Goal: Find specific page/section: Find specific page/section

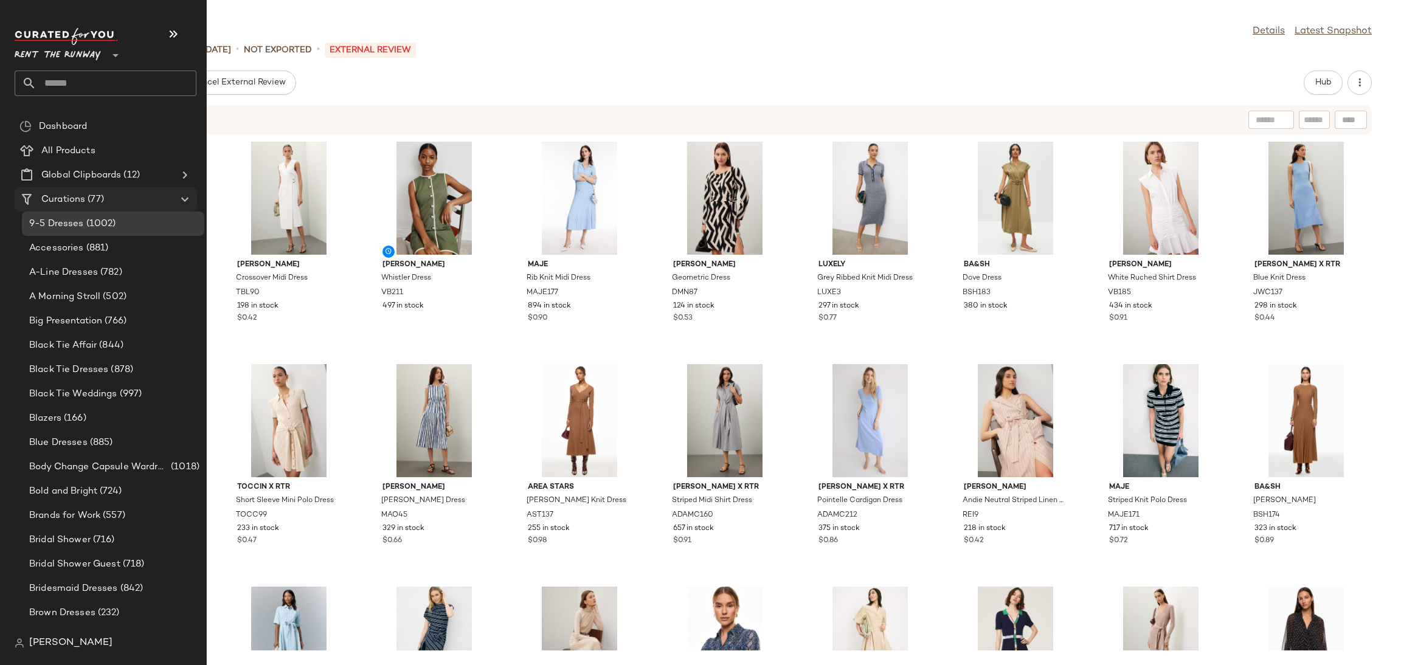
click at [75, 196] on span "Curations" at bounding box center [63, 200] width 44 height 14
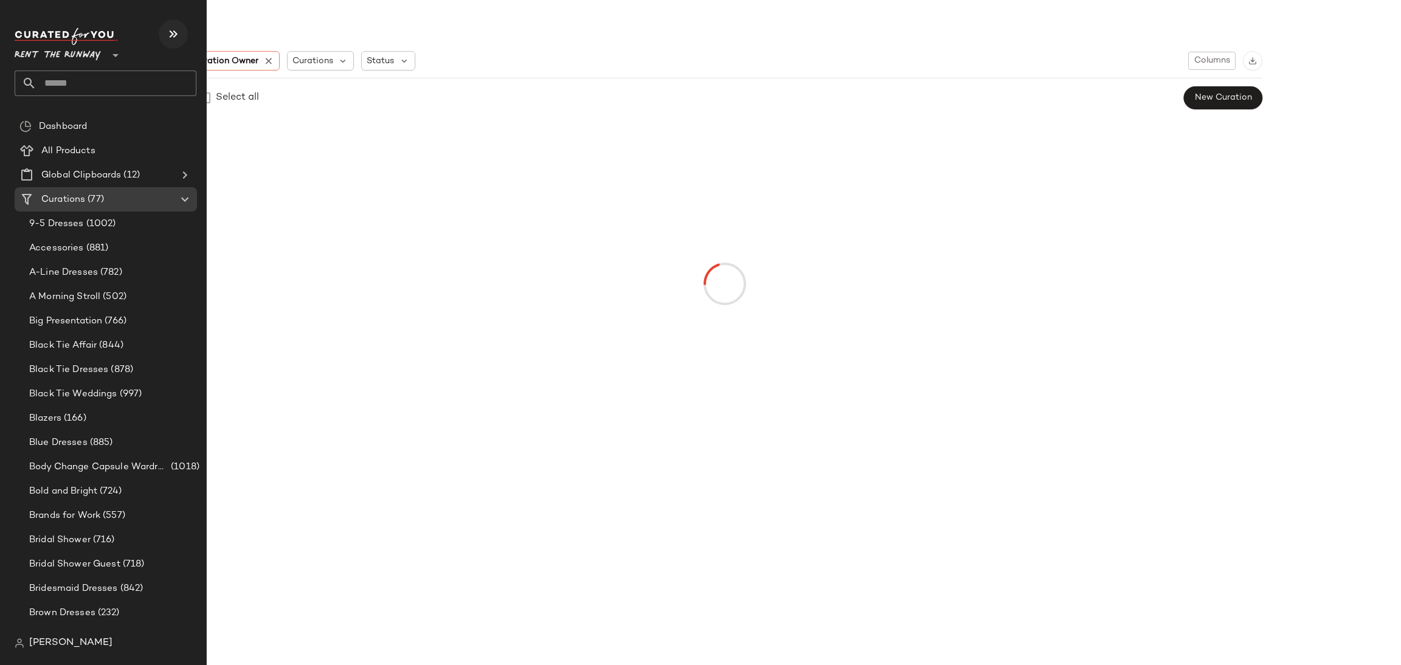
click at [170, 40] on icon "button" at bounding box center [173, 34] width 15 height 15
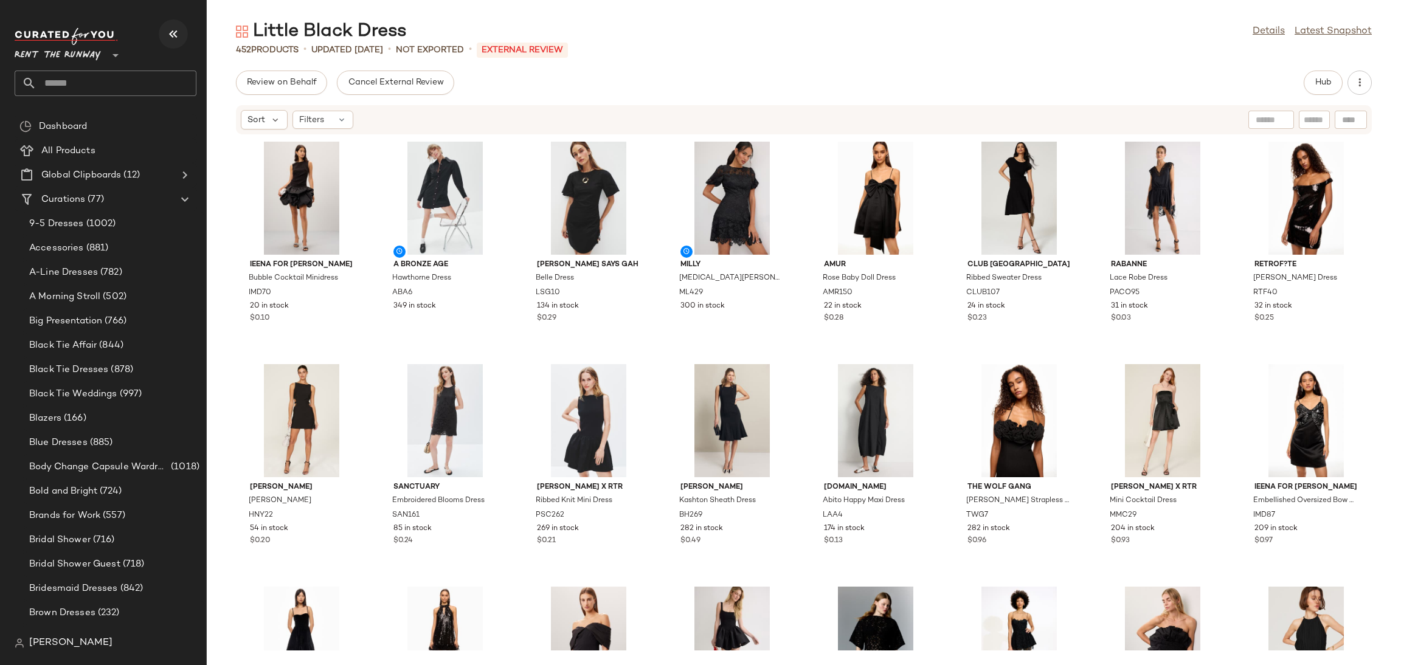
click at [177, 37] on icon "button" at bounding box center [173, 34] width 15 height 15
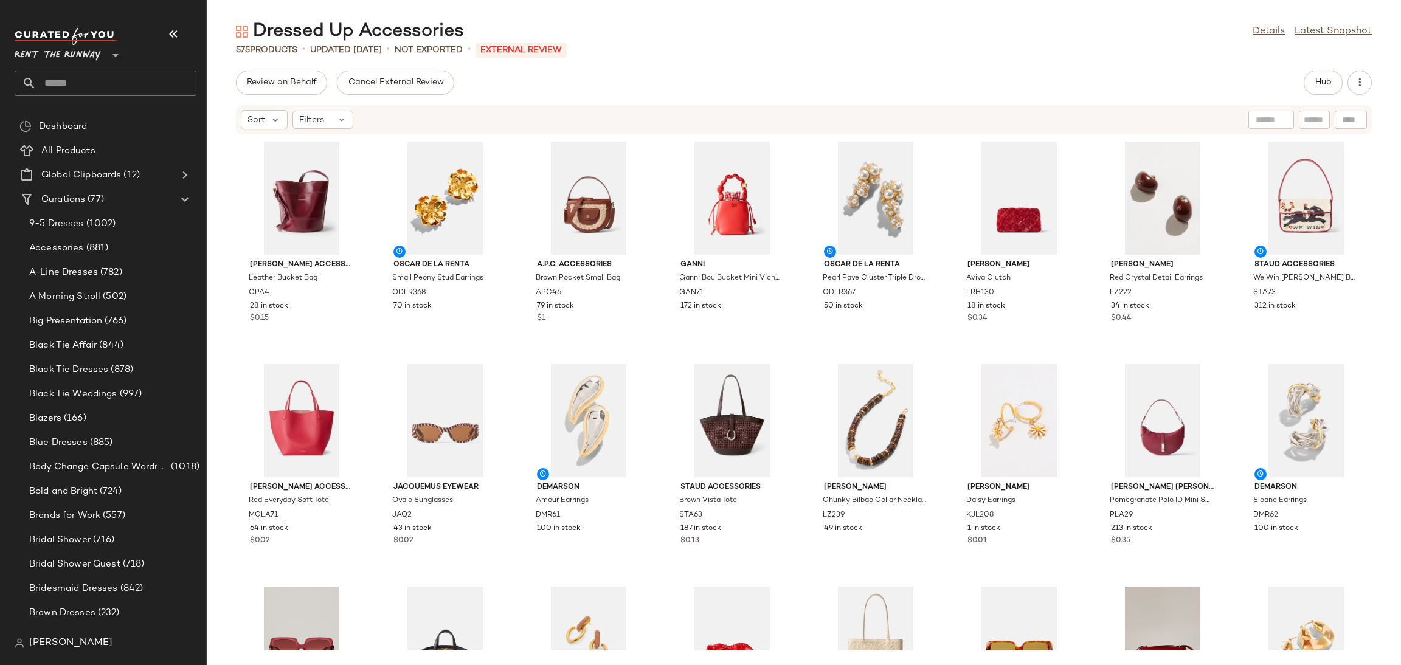
click at [654, 196] on div "Claudie Pierlot Accessories Leather Bucket Bag CPA4 28 in stock $0.15 Oscar de …" at bounding box center [804, 393] width 1195 height 516
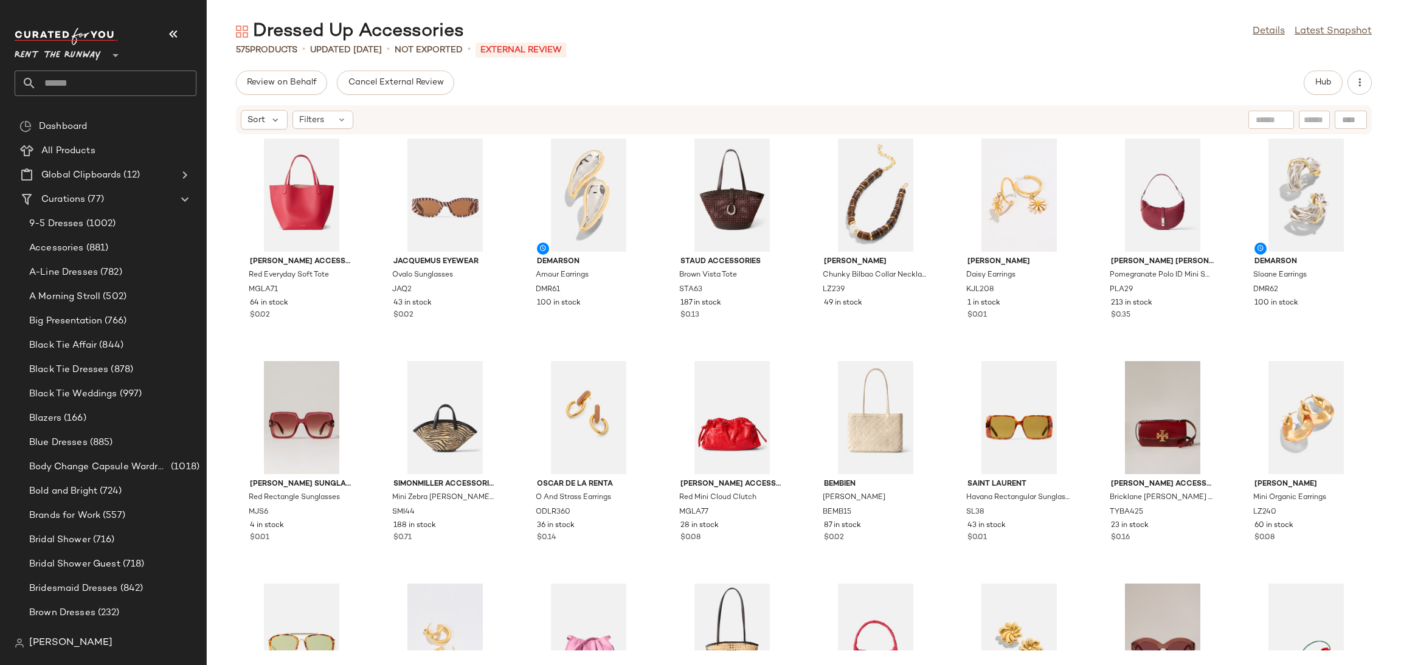
scroll to position [223, 0]
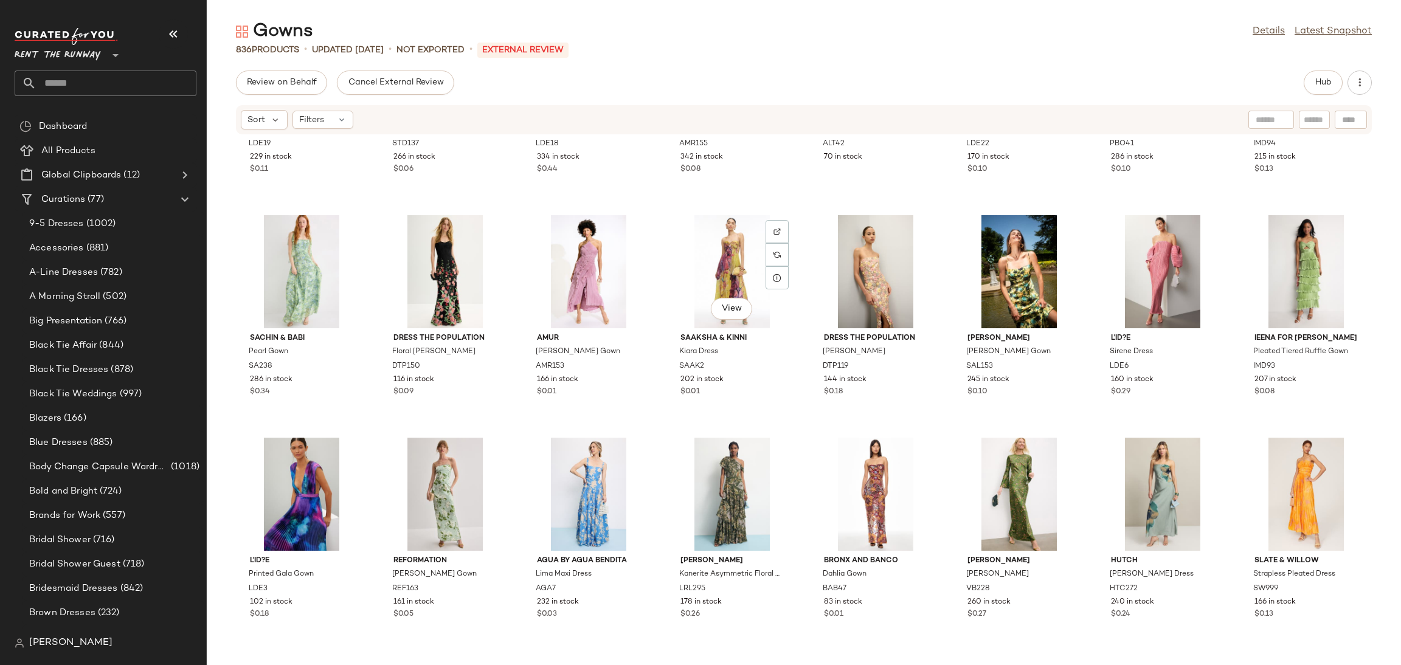
scroll to position [1271, 0]
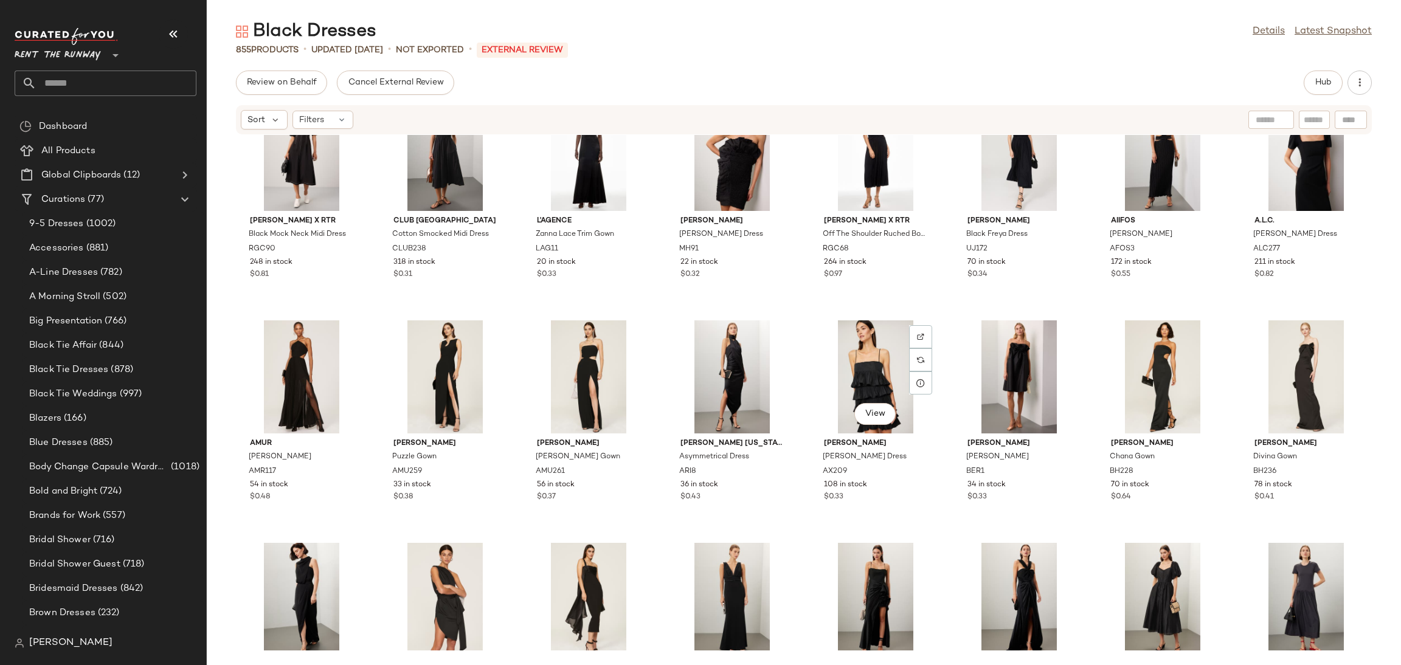
scroll to position [2724, 0]
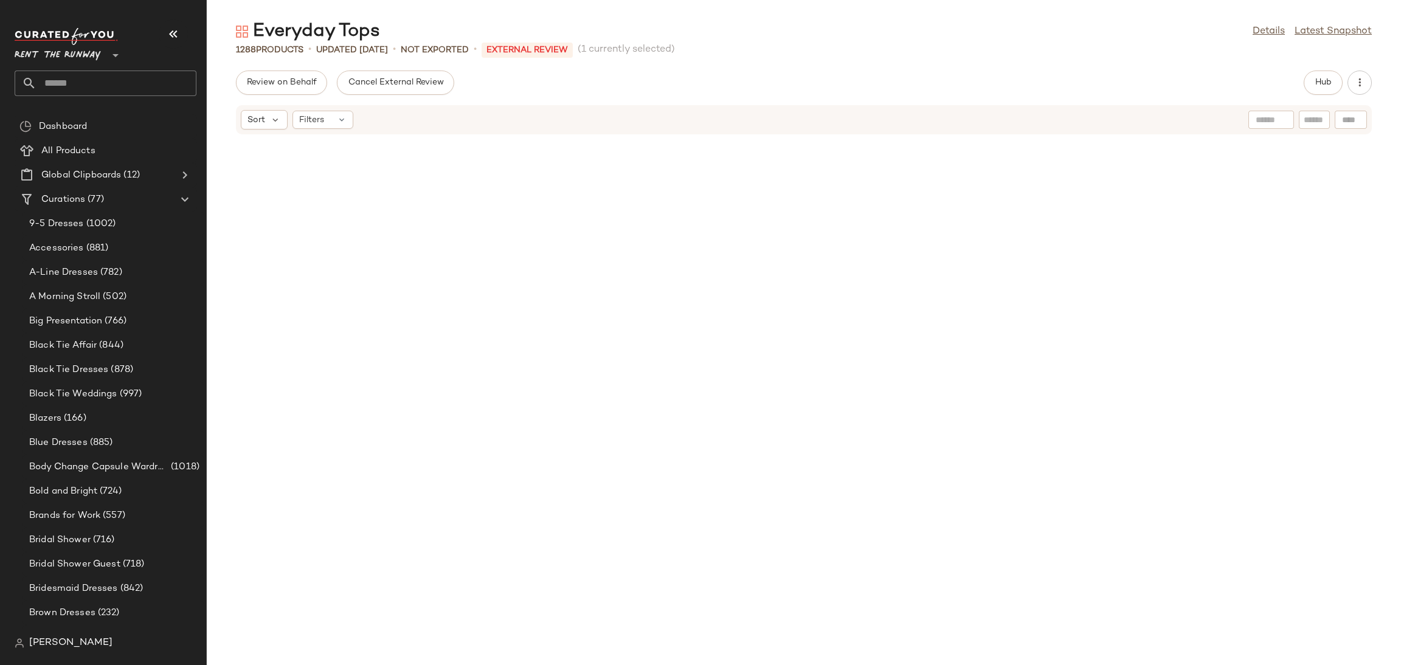
scroll to position [26934, 0]
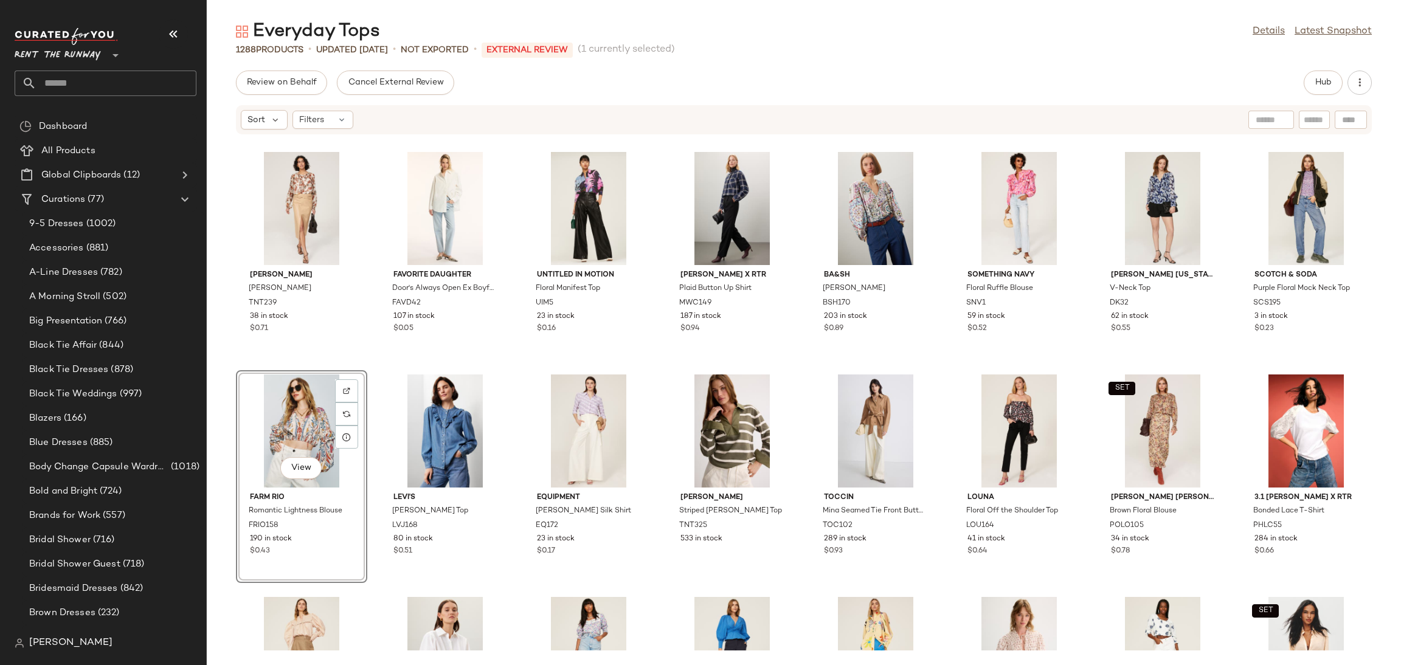
click at [803, 356] on div "Tanya Taylor Elaine Top TNT239 38 in stock $0.71 Favorite Daughter Door's Alway…" at bounding box center [804, 393] width 1195 height 516
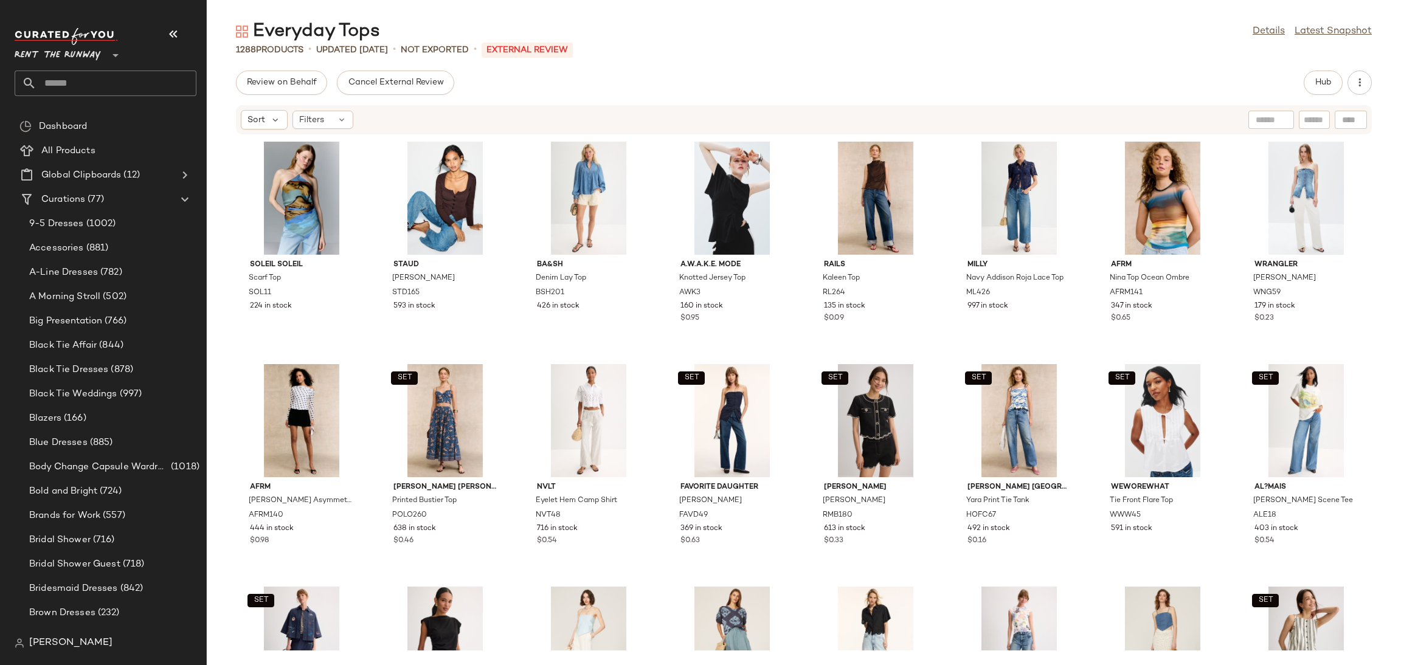
click at [796, 348] on div "Soleil Soleil Scarf Top SOL11 224 in stock Staud Rachela Sweater STD165 593 in …" at bounding box center [804, 393] width 1195 height 516
click at [1323, 81] on span "Hub" at bounding box center [1323, 83] width 17 height 10
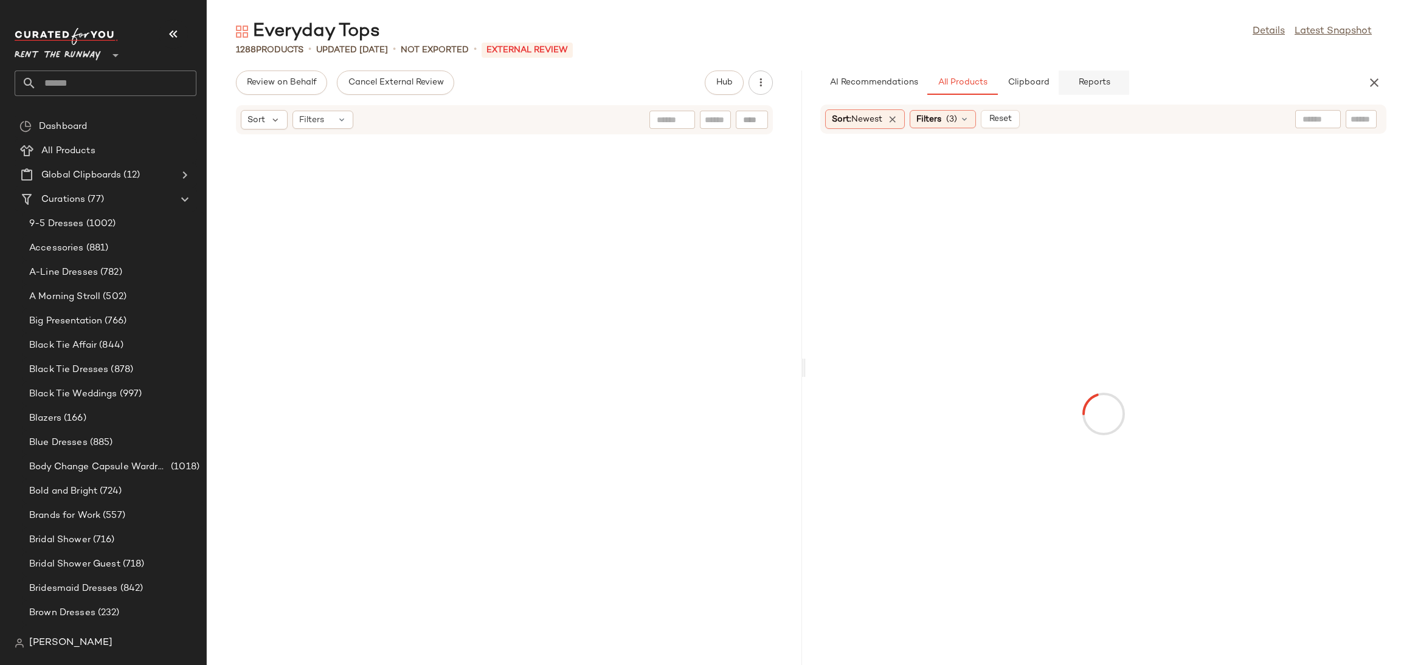
scroll to position [68561, 0]
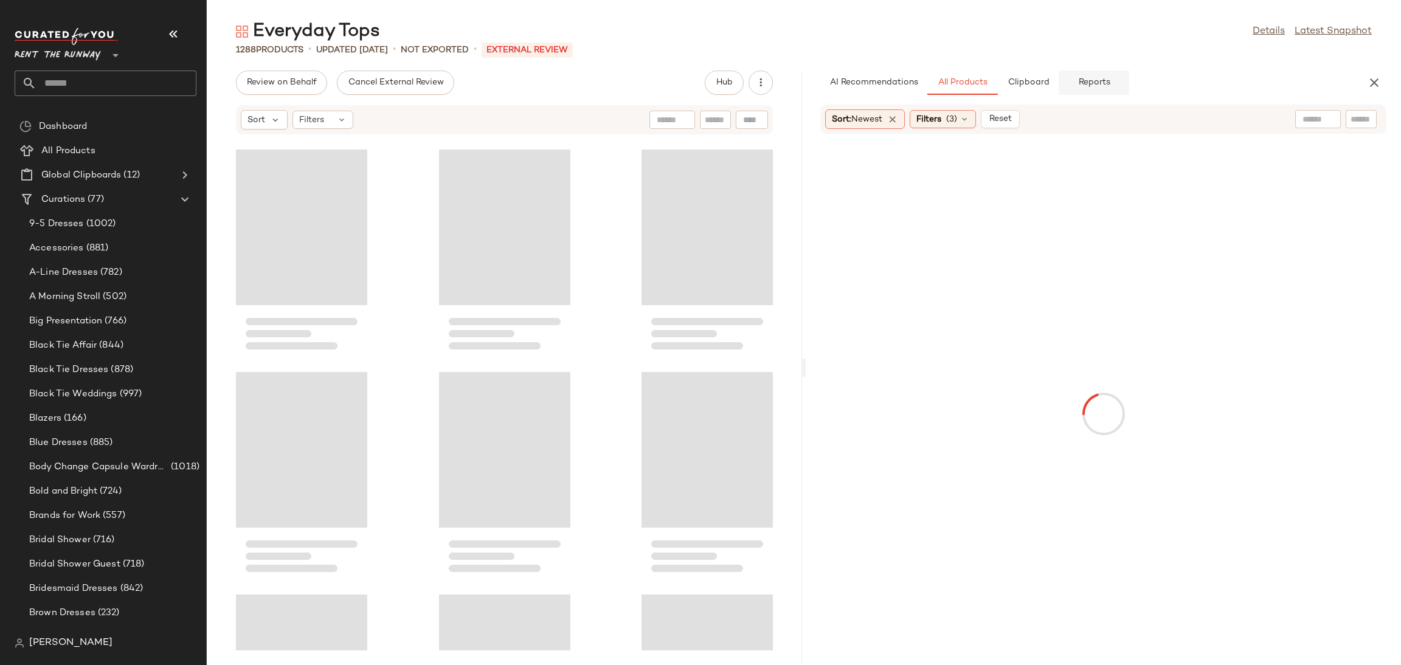
click at [1117, 80] on button "Reports" at bounding box center [1094, 83] width 71 height 24
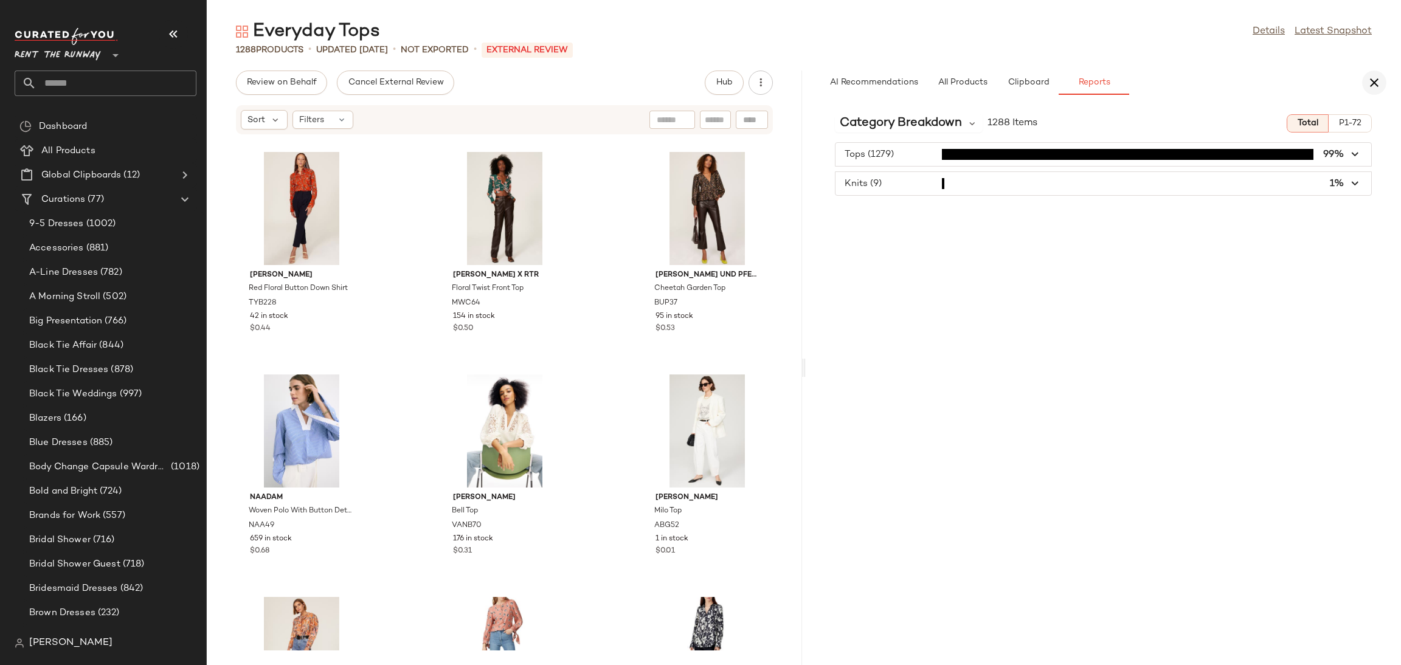
click at [1371, 77] on icon "button" at bounding box center [1374, 82] width 15 height 15
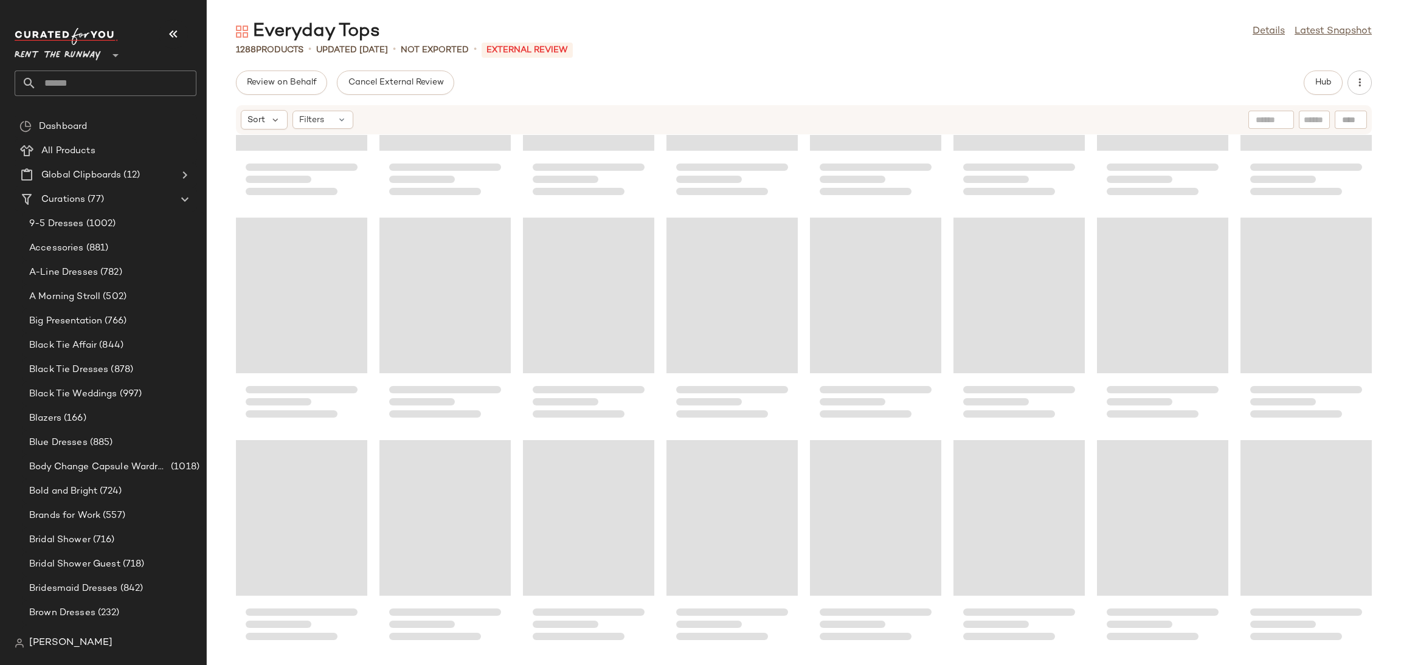
scroll to position [25599, 0]
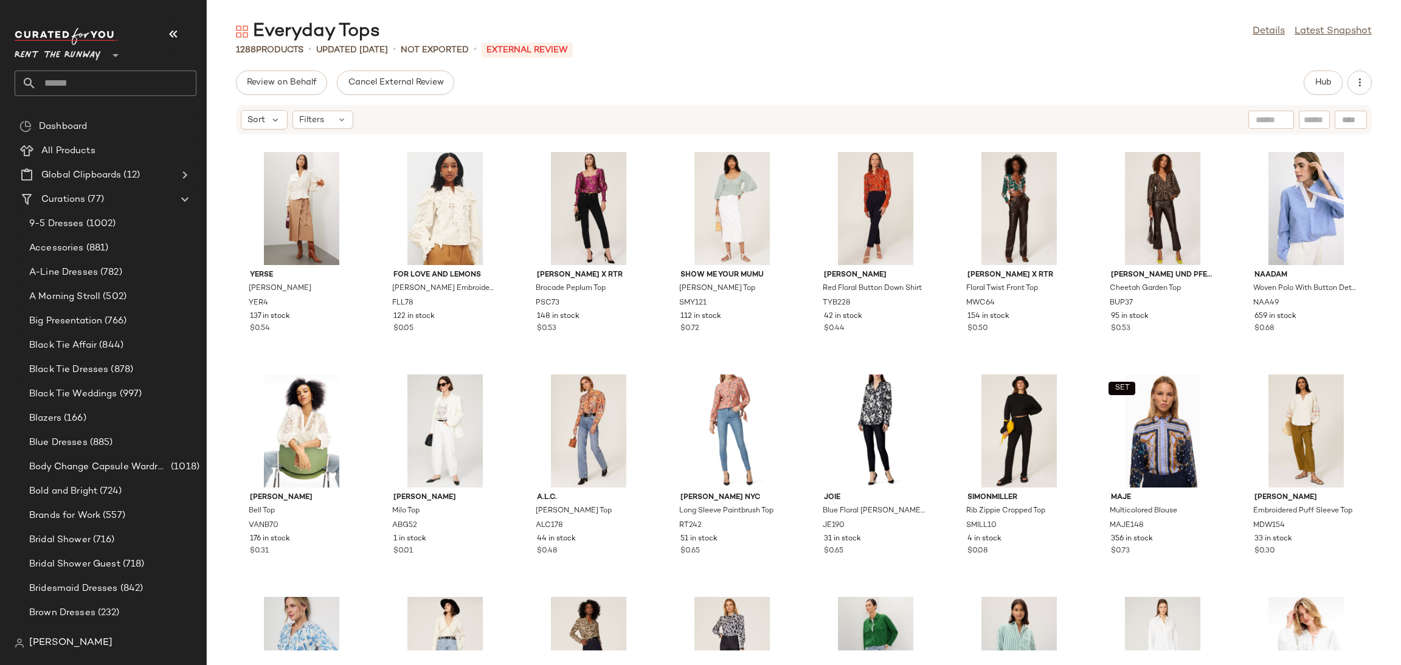
click at [654, 341] on div "YERSE Maria Top YER4 137 in stock $0.54 For Love and Lemons Adelie Canvas Embro…" at bounding box center [804, 393] width 1195 height 516
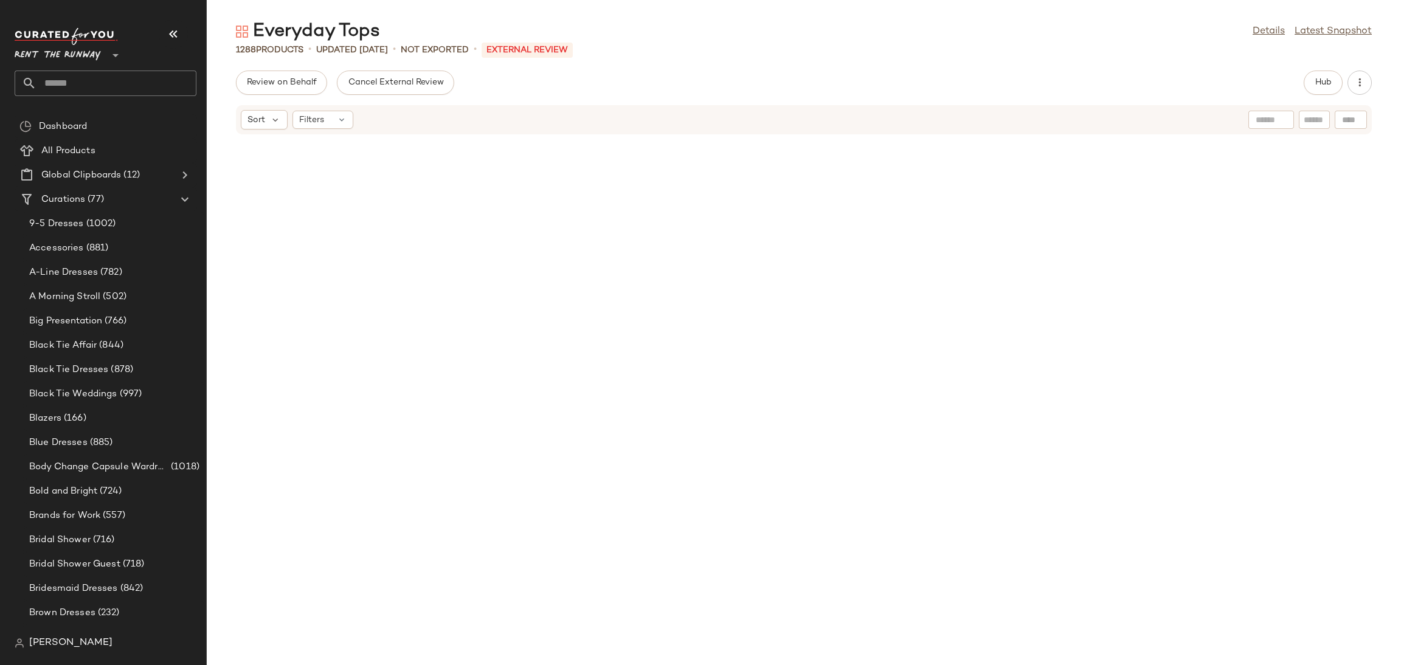
scroll to position [0, 0]
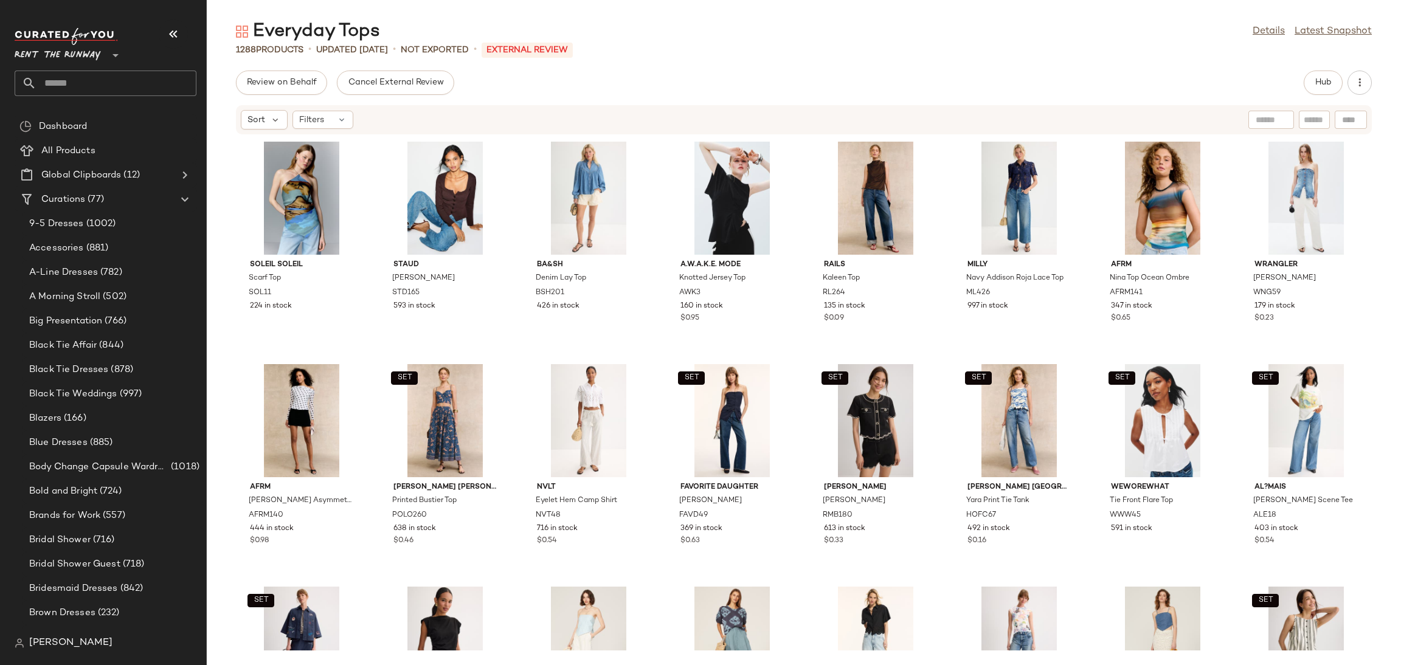
click at [654, 283] on div "Soleil Soleil Scarf Top SOL11 224 in stock Staud Rachela Sweater STD165 593 in …" at bounding box center [804, 393] width 1195 height 516
click at [325, 119] on div "Filters" at bounding box center [323, 120] width 61 height 18
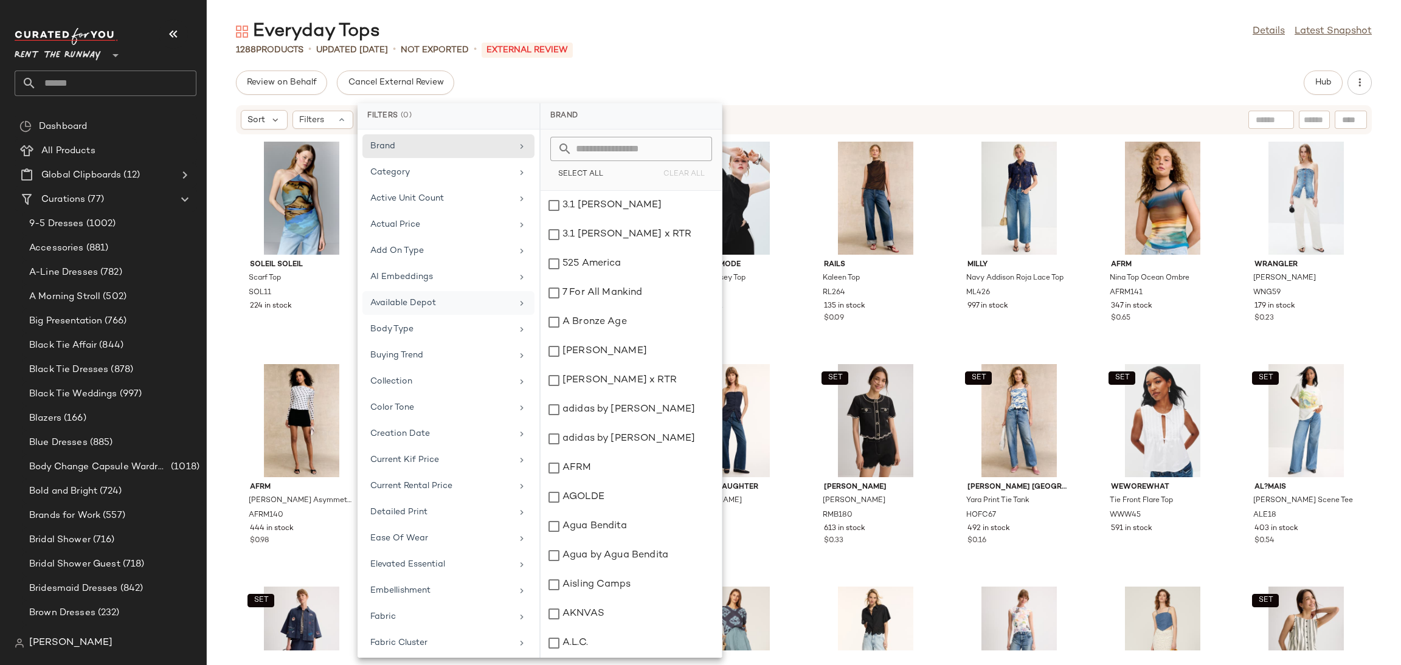
scroll to position [879, 0]
click at [409, 584] on div "Use Case Events" at bounding box center [441, 586] width 142 height 13
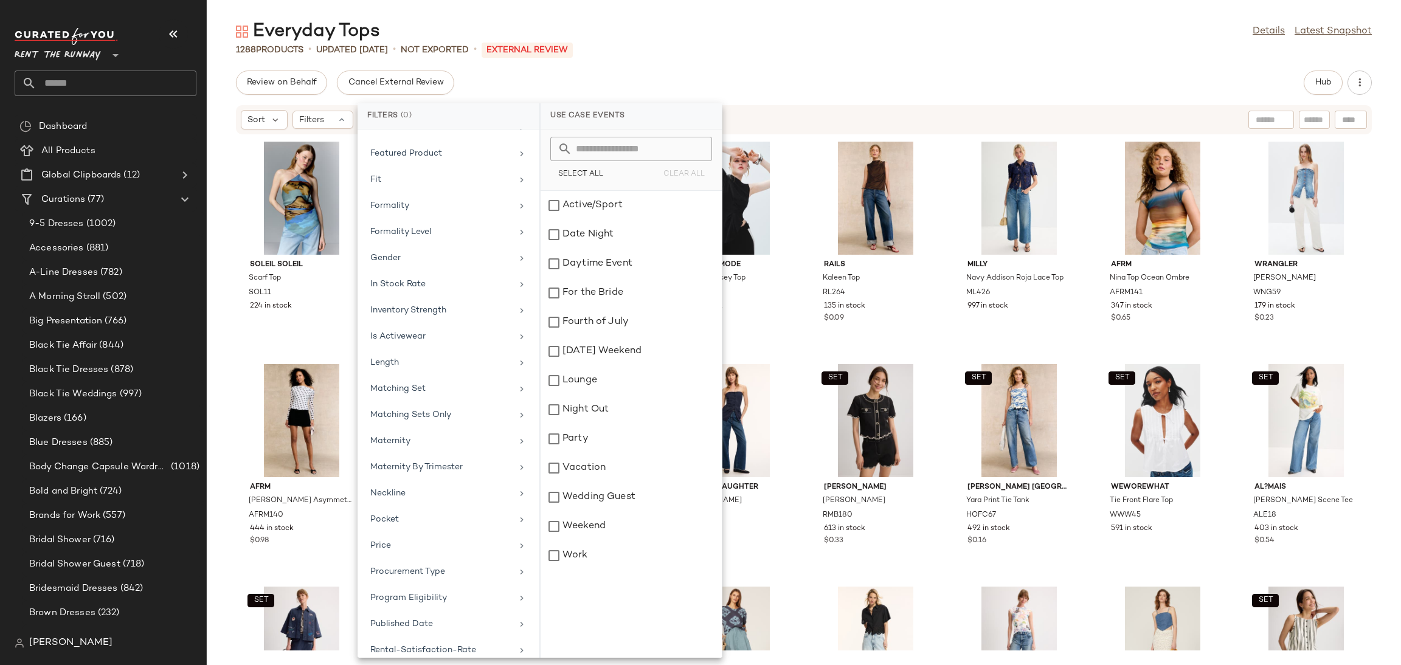
scroll to position [498, 0]
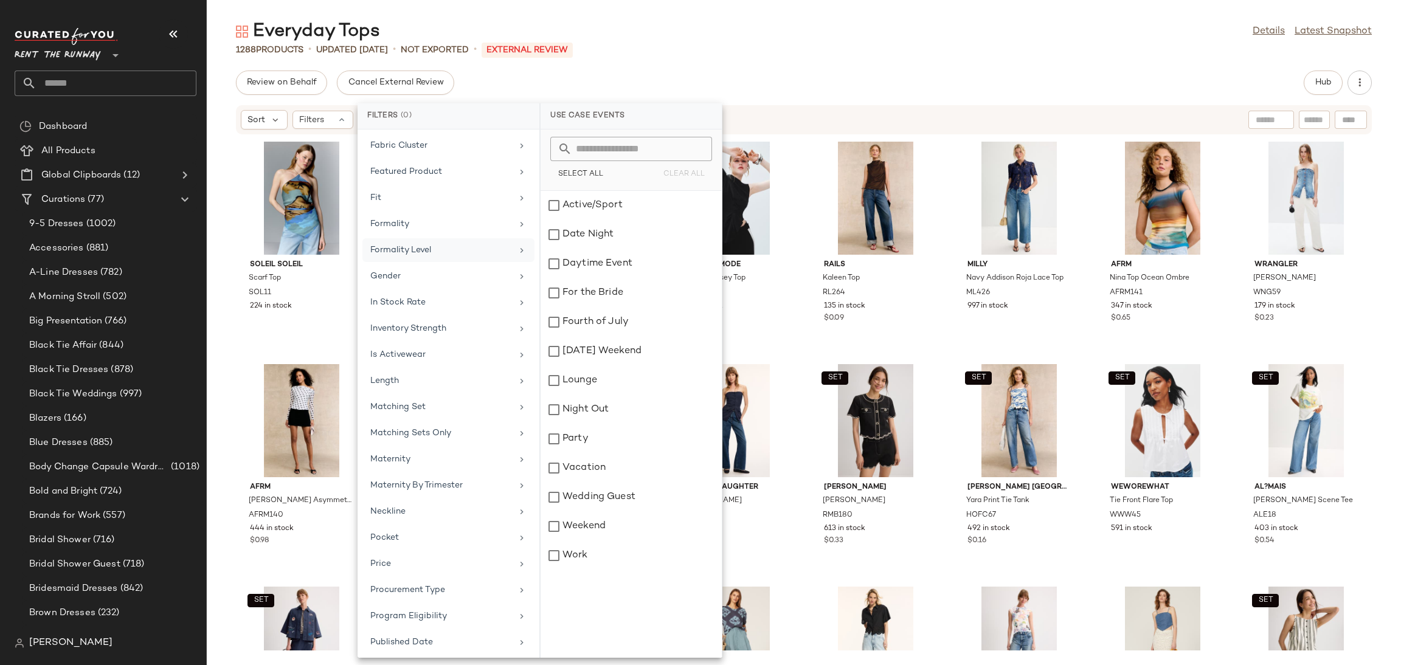
click at [419, 257] on div "Formality Level" at bounding box center [441, 250] width 142 height 13
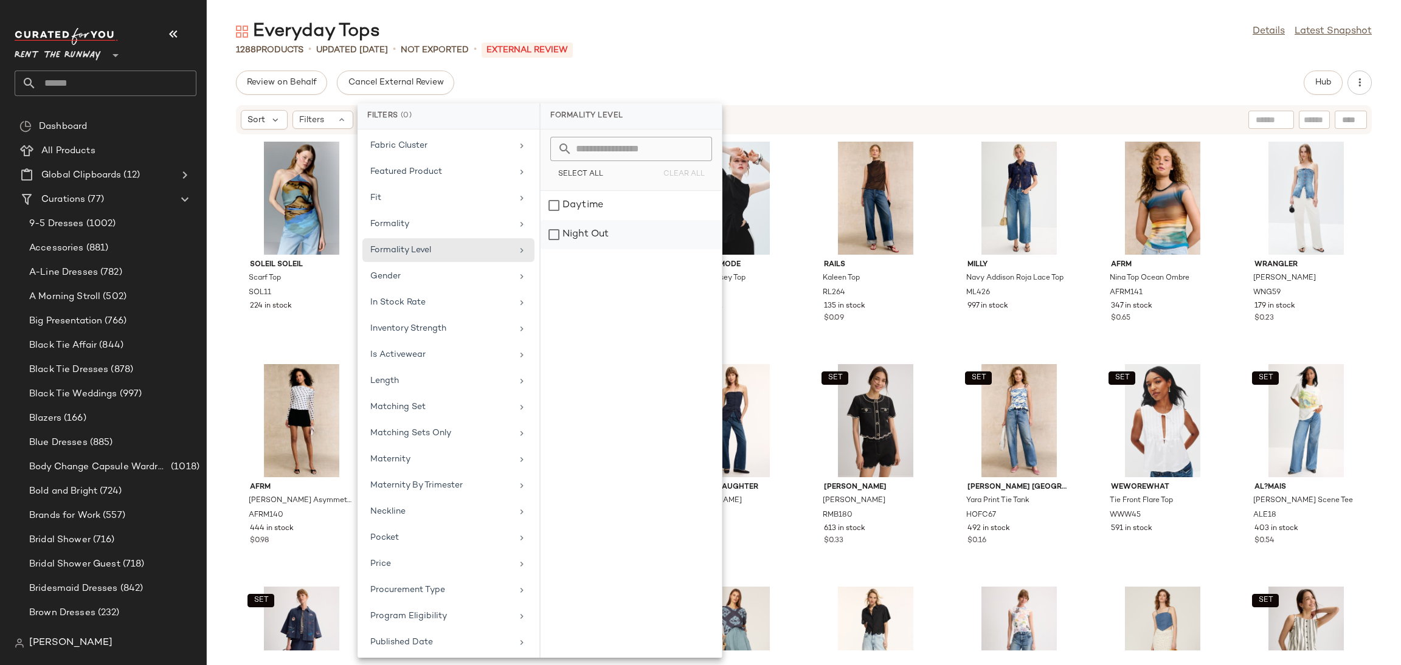
click at [551, 240] on div "Night Out" at bounding box center [631, 234] width 181 height 29
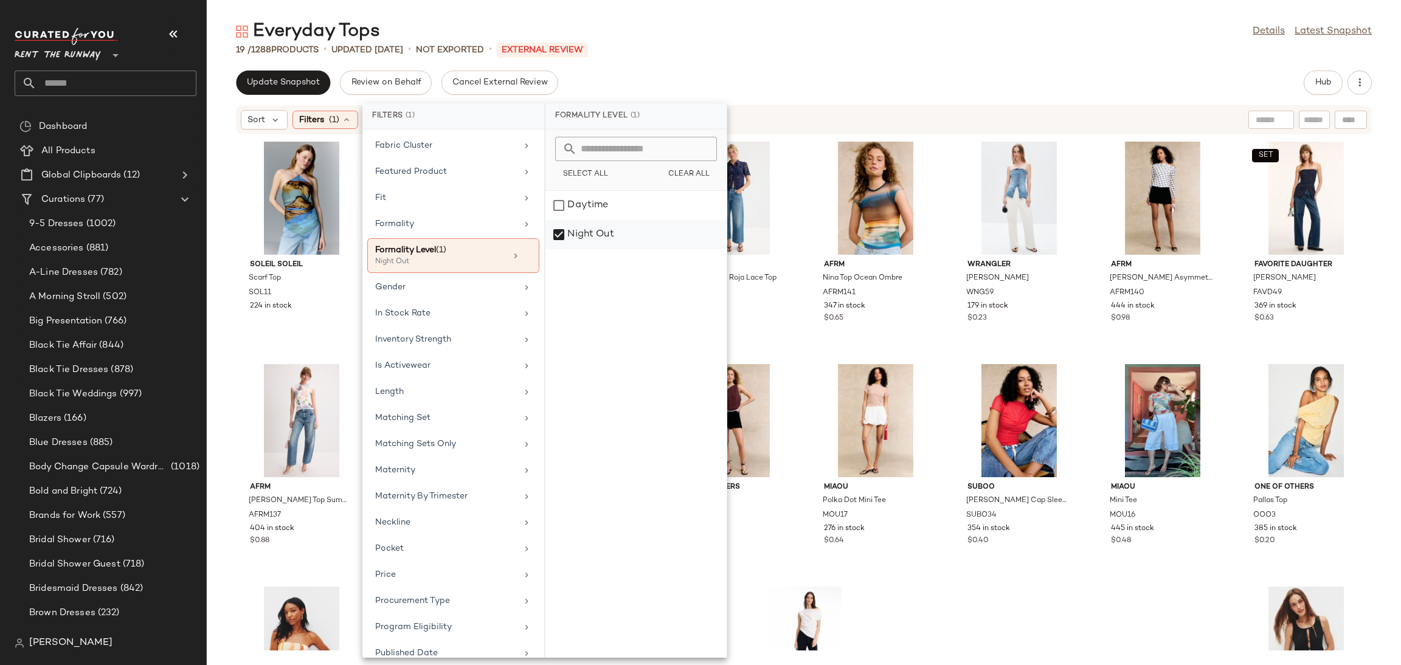
click at [561, 234] on div "Night Out" at bounding box center [636, 234] width 181 height 29
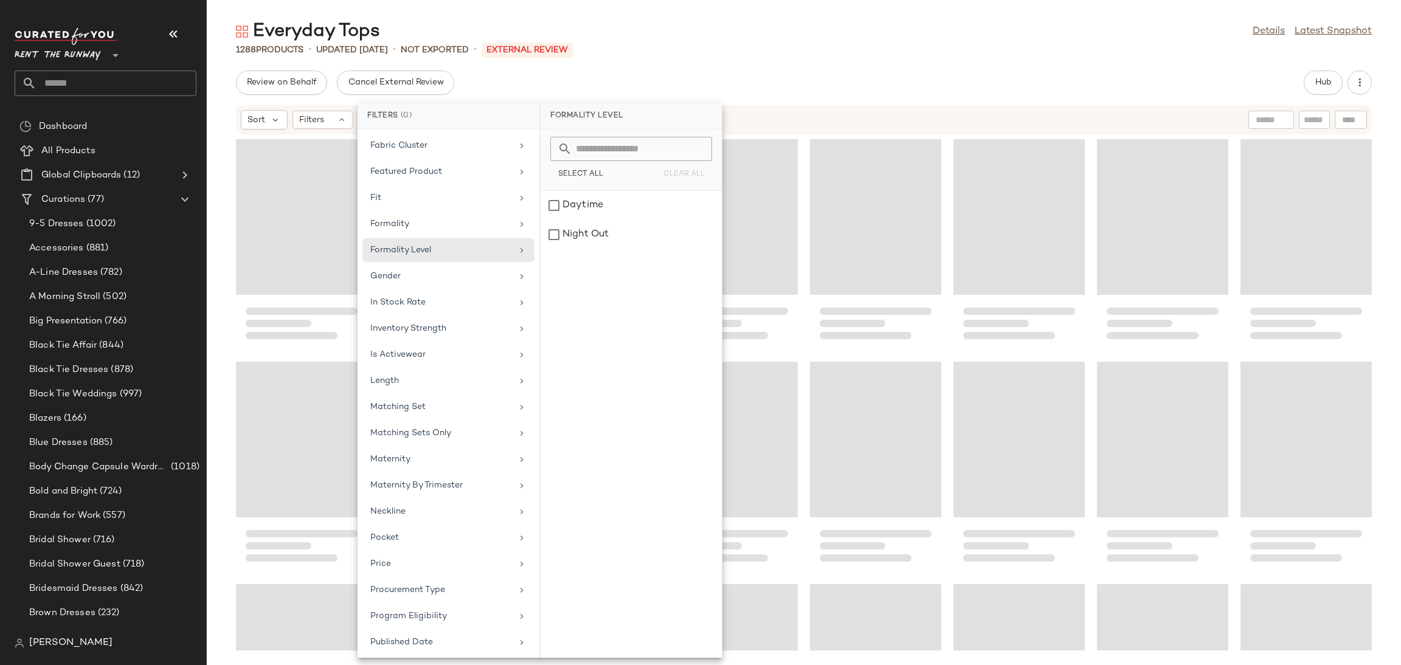
scroll to position [25599, 0]
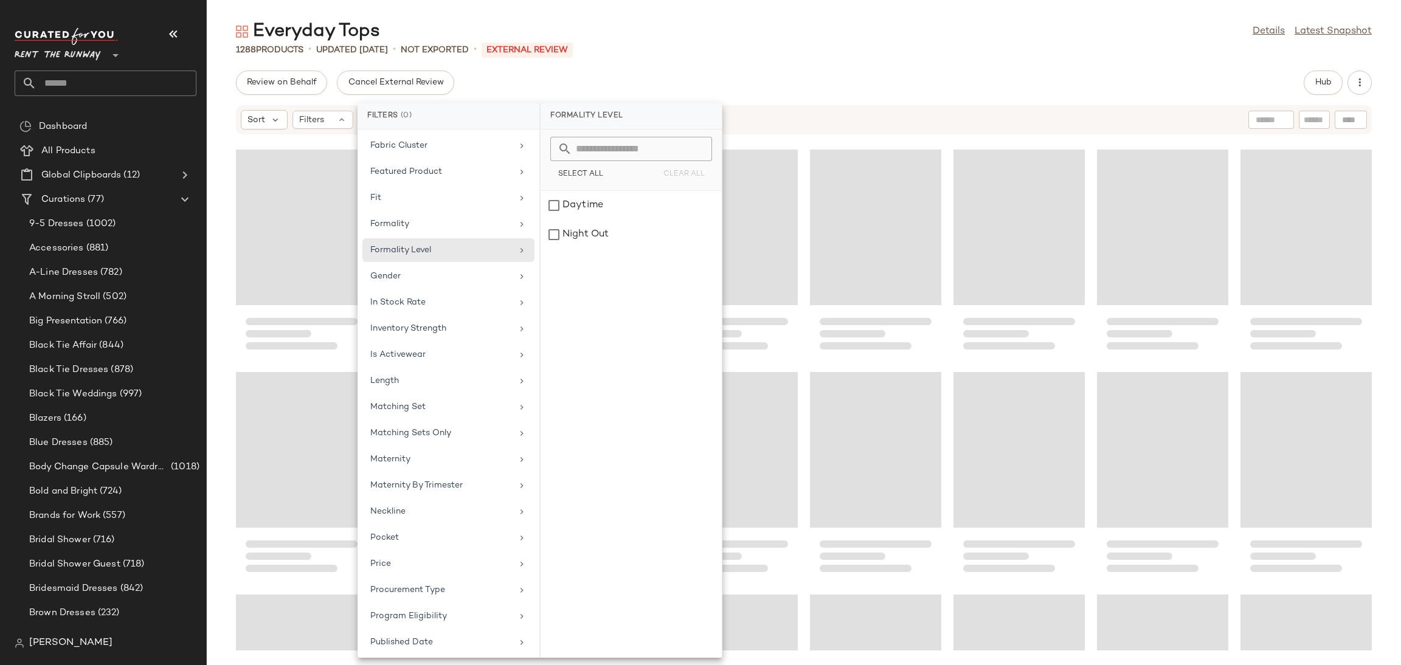
click at [799, 359] on div at bounding box center [804, 393] width 1195 height 516
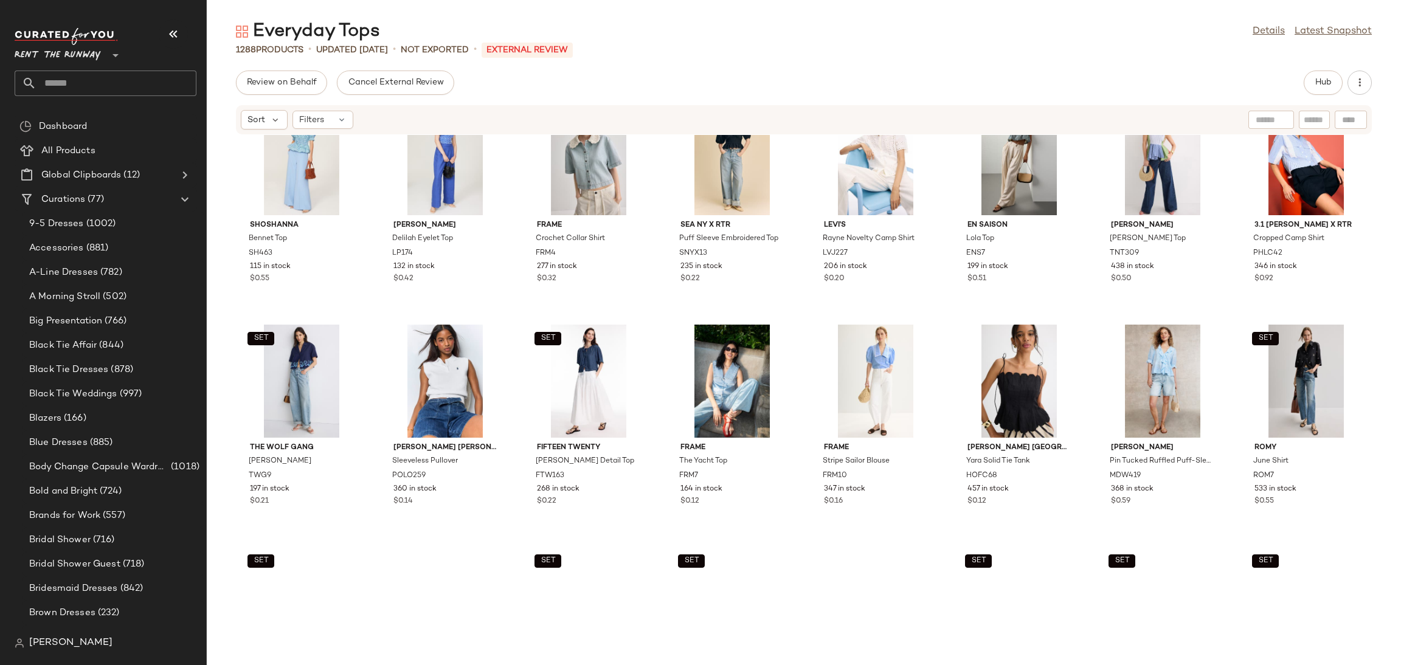
scroll to position [1384, 0]
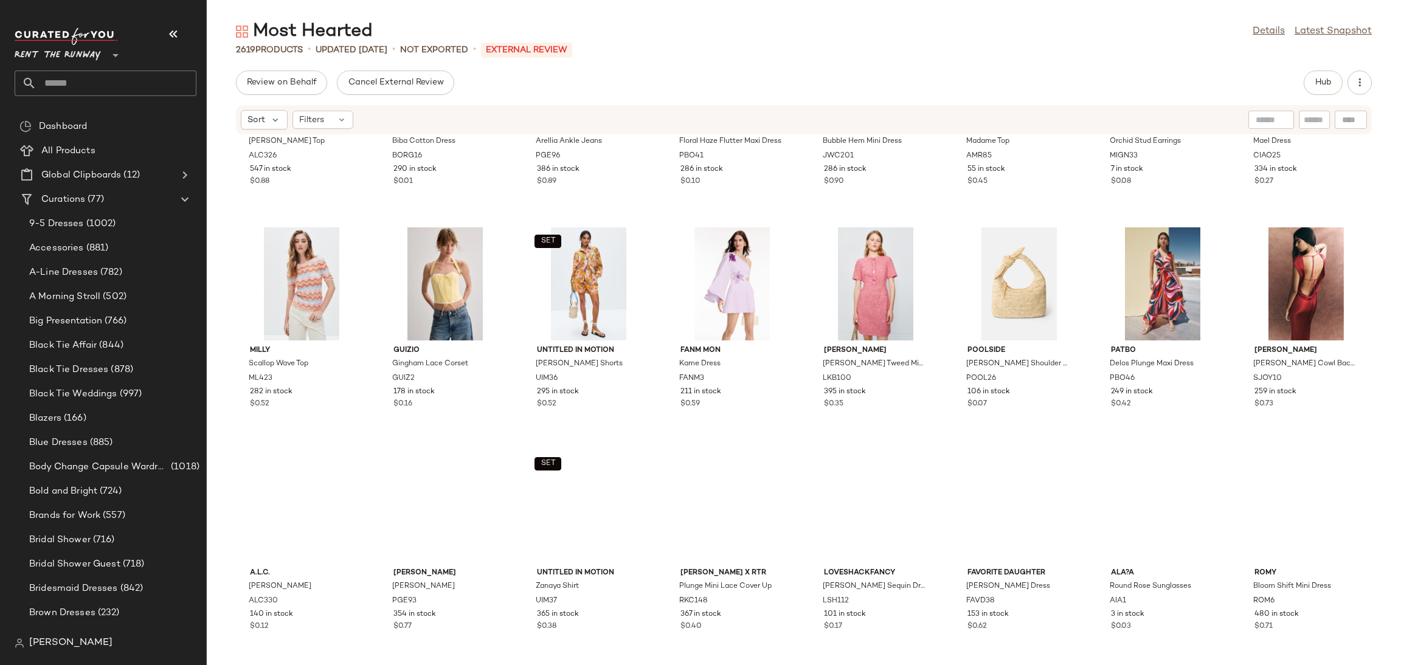
click at [802, 404] on div "A.L.C. Ramona Top ALC326 547 in stock $0.88 Borgo de Nor Biba Cotton Dress BORG…" at bounding box center [804, 393] width 1195 height 516
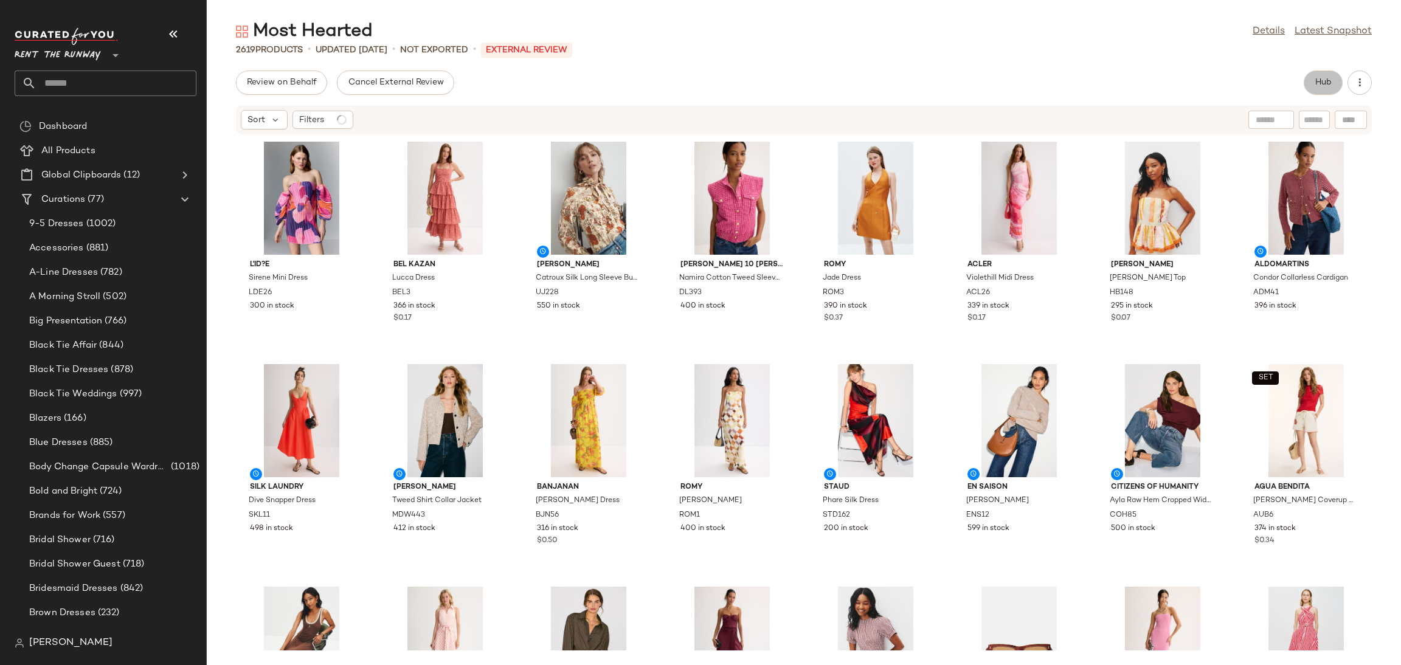
click at [1315, 88] on button "Hub" at bounding box center [1323, 83] width 39 height 24
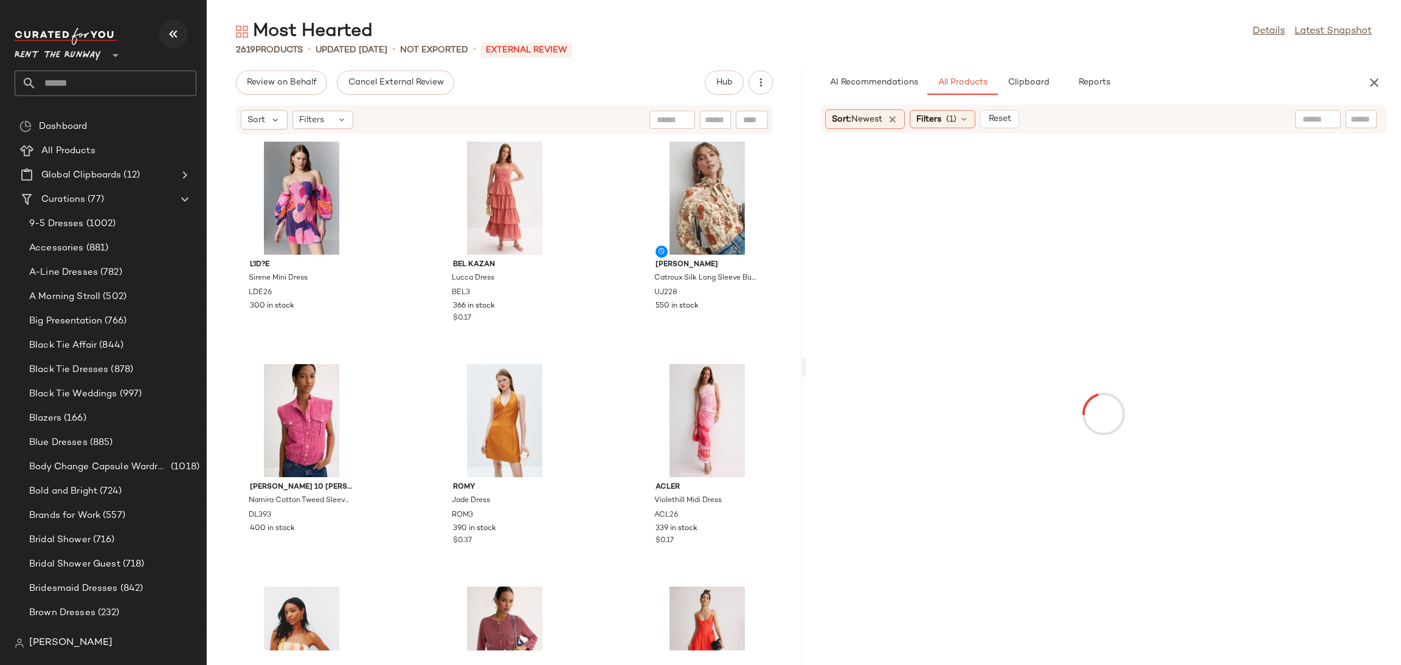
click at [170, 33] on icon "button" at bounding box center [173, 34] width 15 height 15
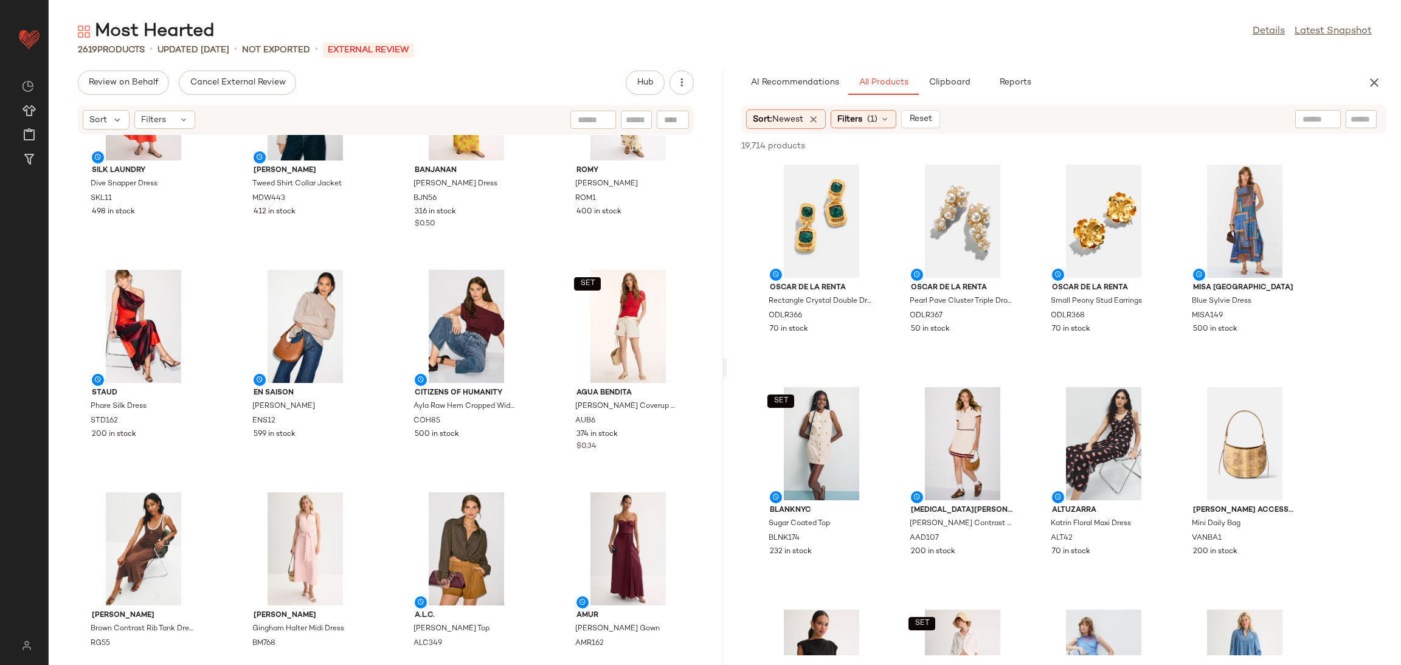
scroll to position [550, 0]
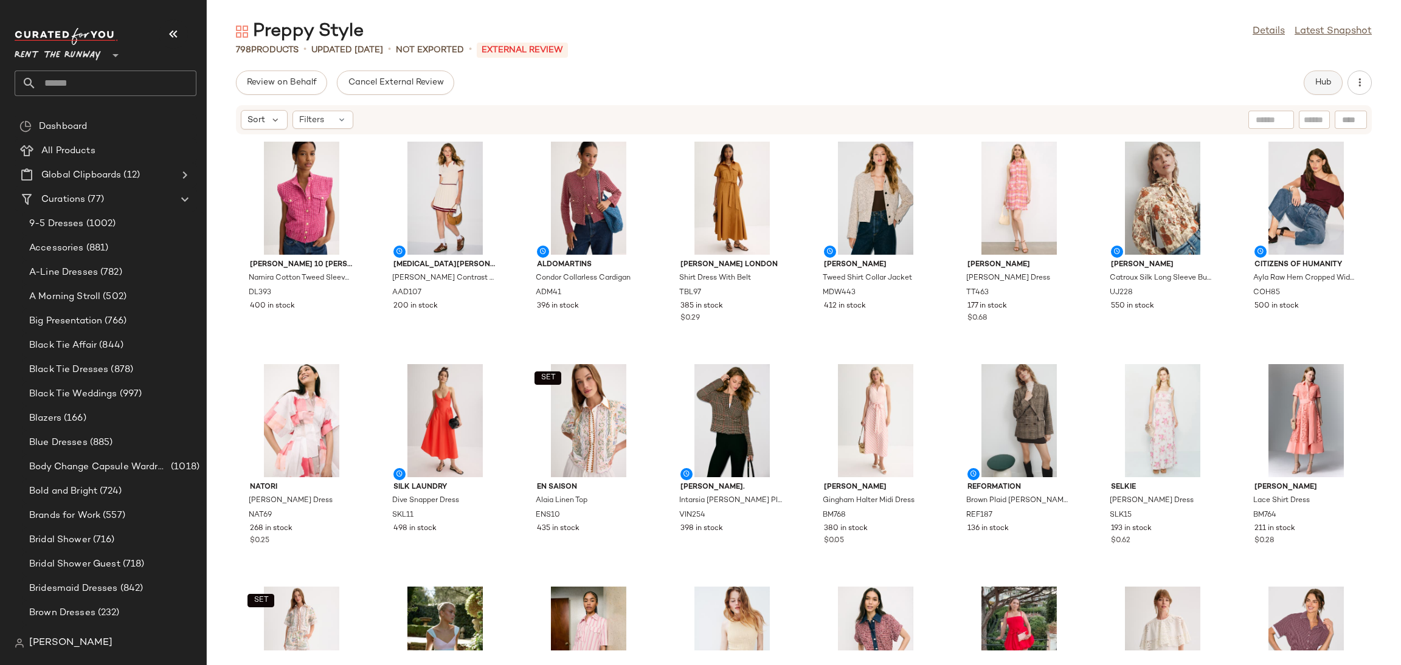
click at [1310, 92] on button "Hub" at bounding box center [1323, 83] width 39 height 24
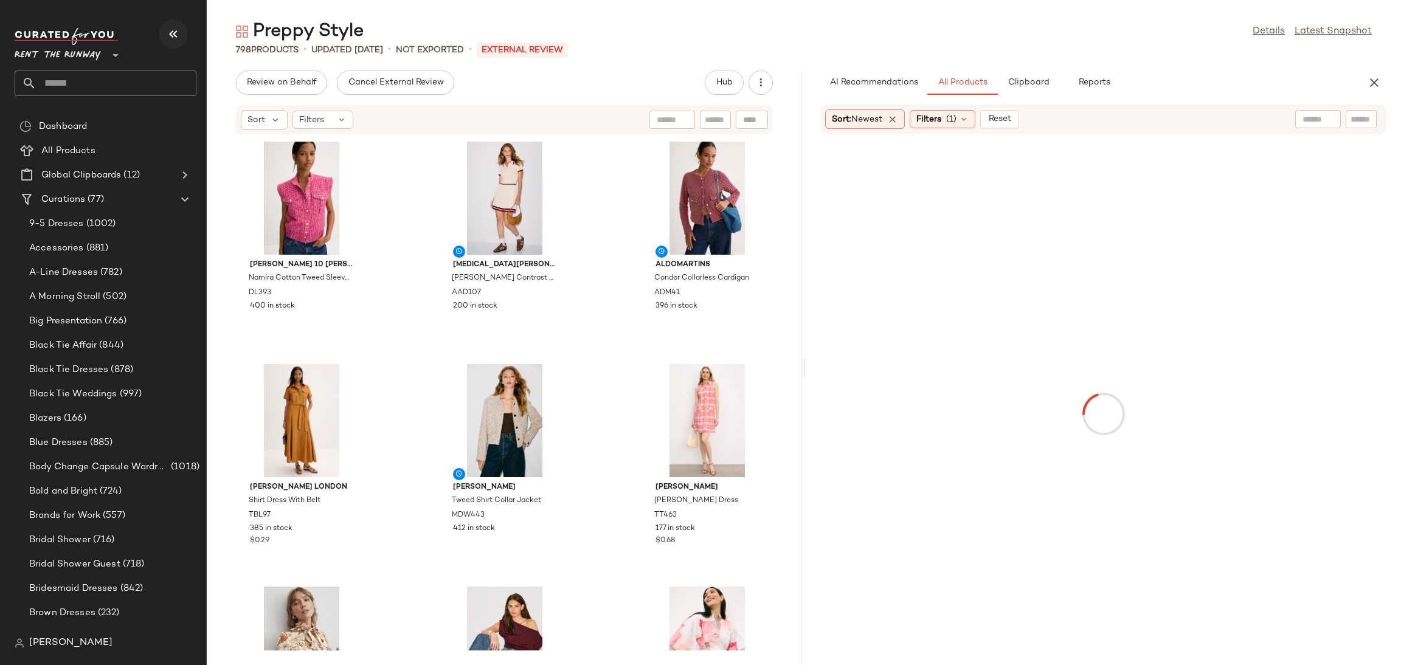
click at [169, 35] on icon "button" at bounding box center [173, 34] width 15 height 15
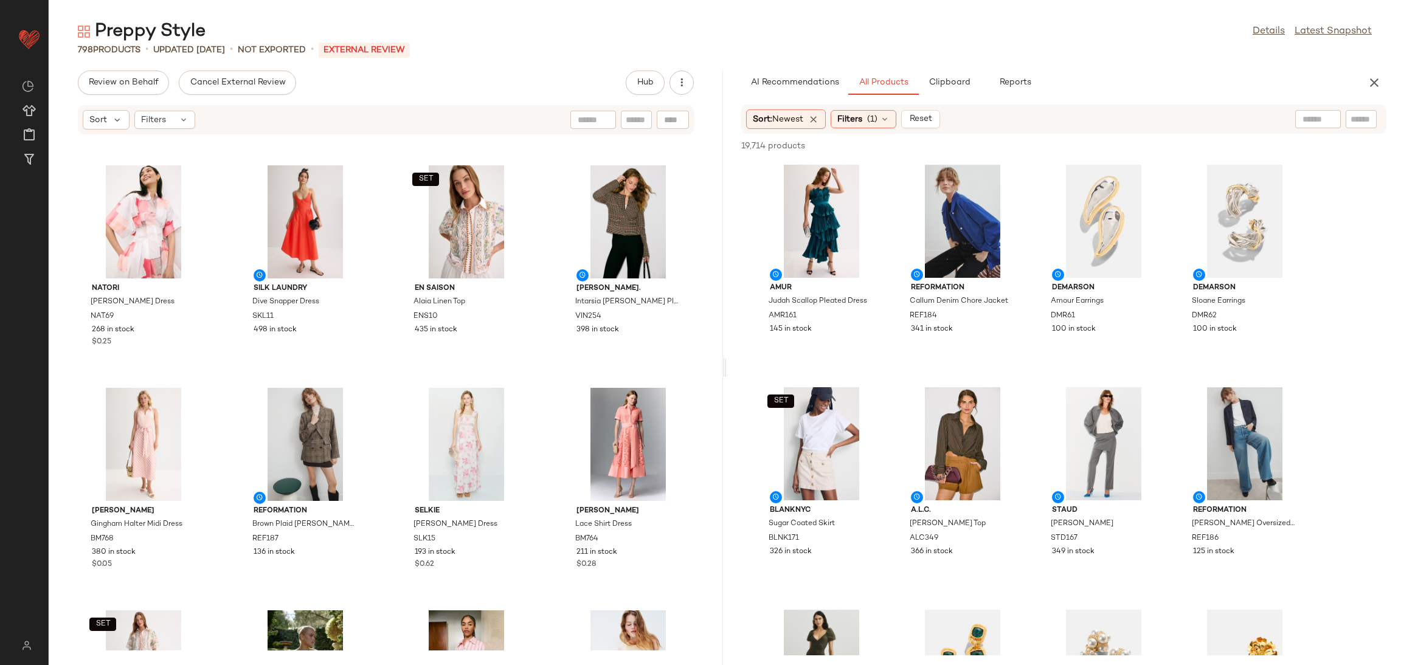
scroll to position [203, 0]
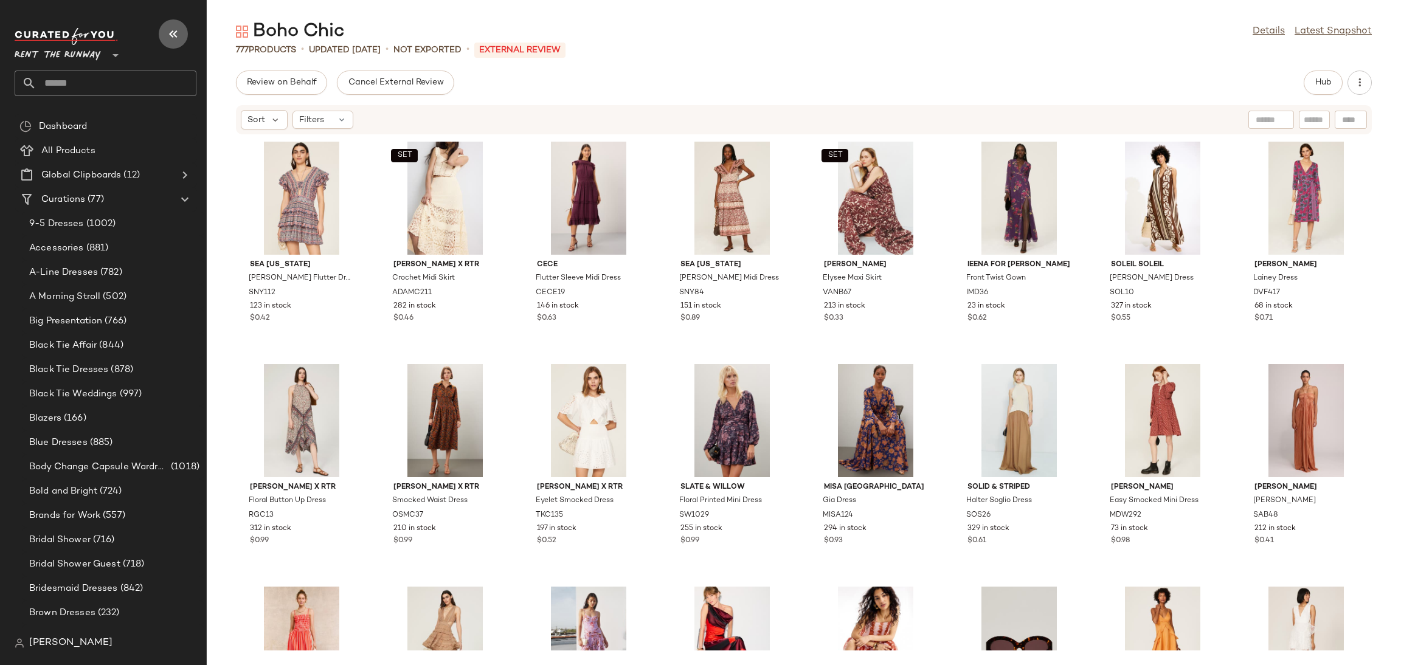
click at [169, 32] on icon "button" at bounding box center [173, 34] width 15 height 15
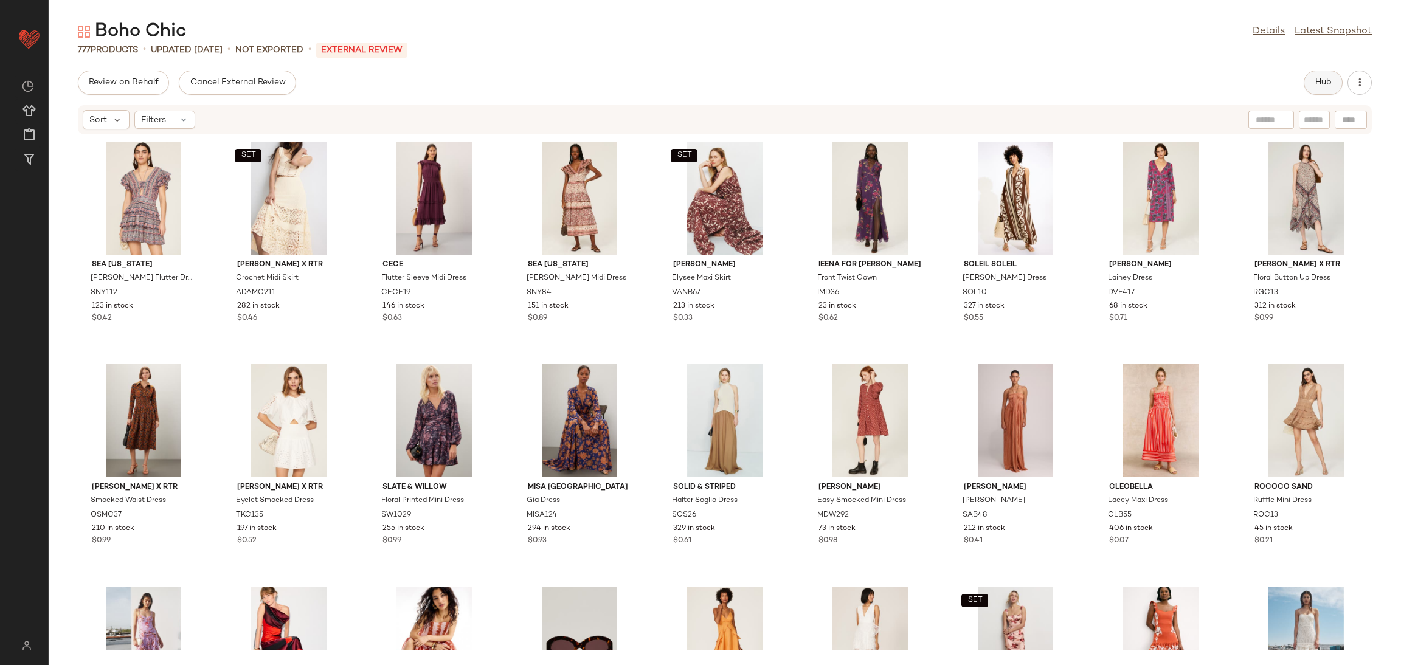
click at [1325, 86] on span "Hub" at bounding box center [1323, 83] width 17 height 10
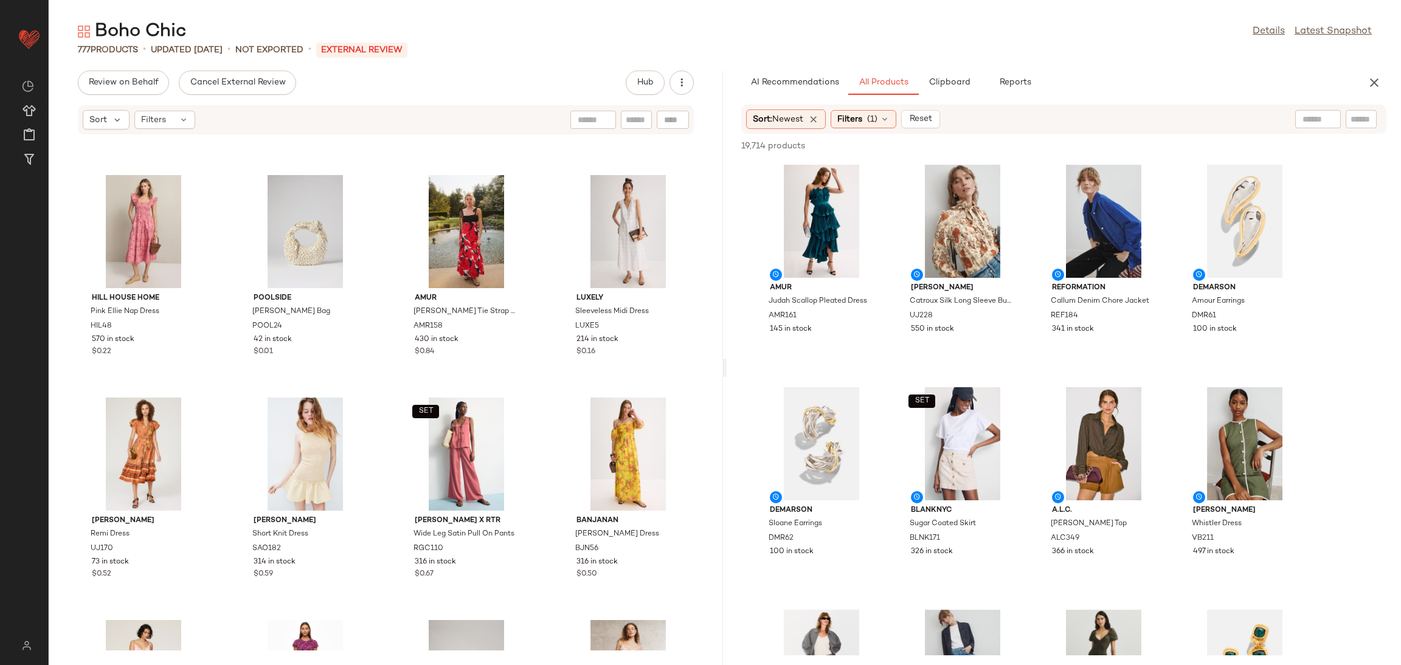
scroll to position [6663, 0]
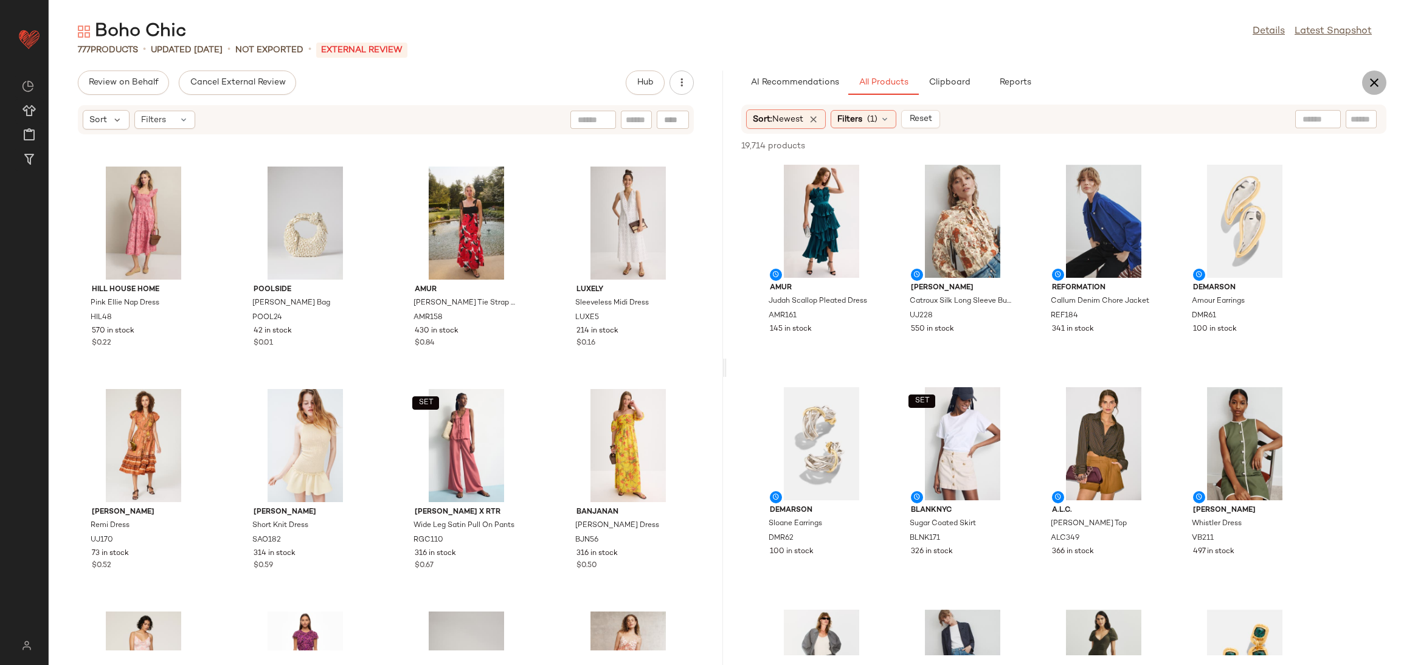
click at [1376, 83] on icon "button" at bounding box center [1374, 82] width 15 height 15
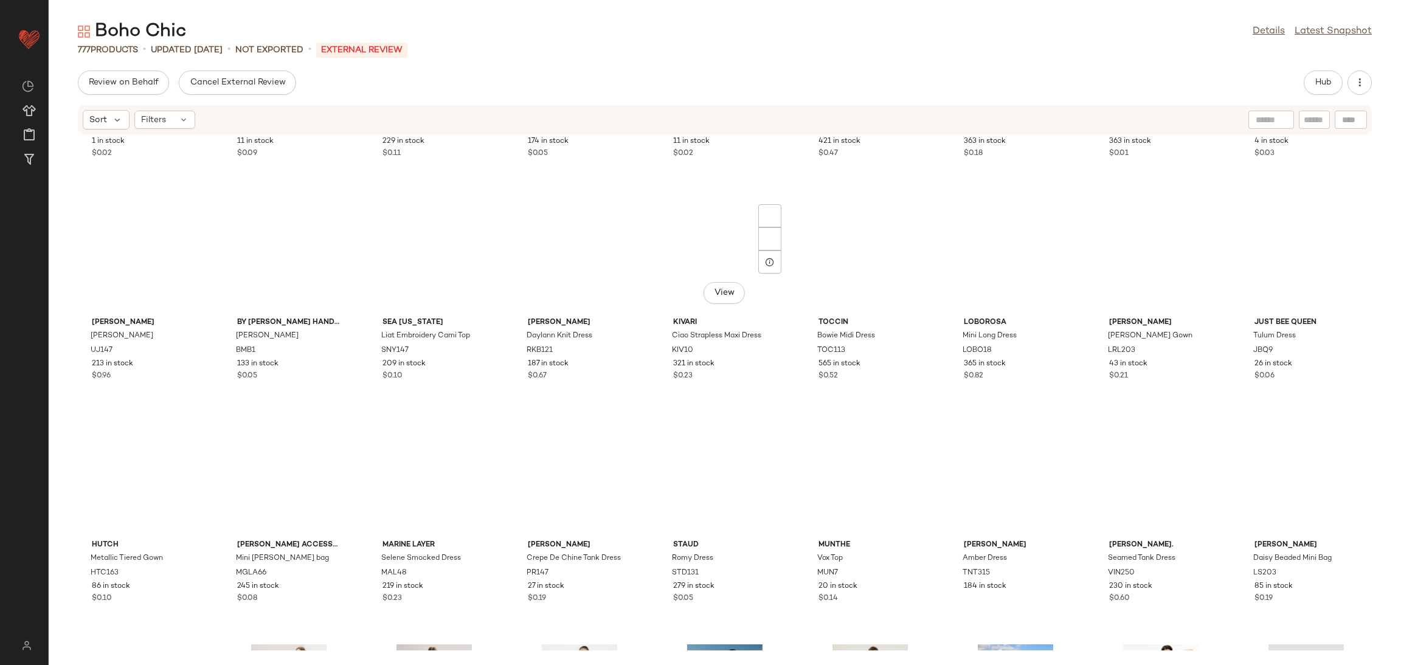
scroll to position [355, 0]
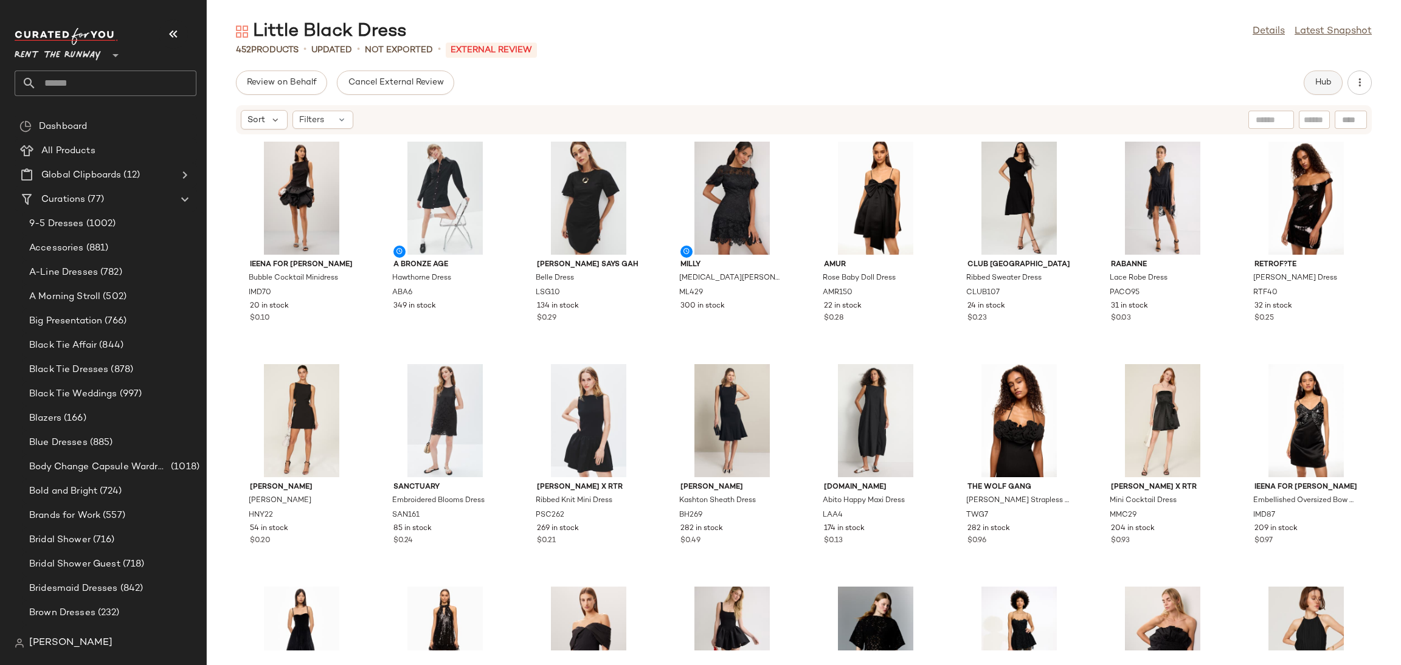
click at [1316, 79] on span "Hub" at bounding box center [1323, 83] width 17 height 10
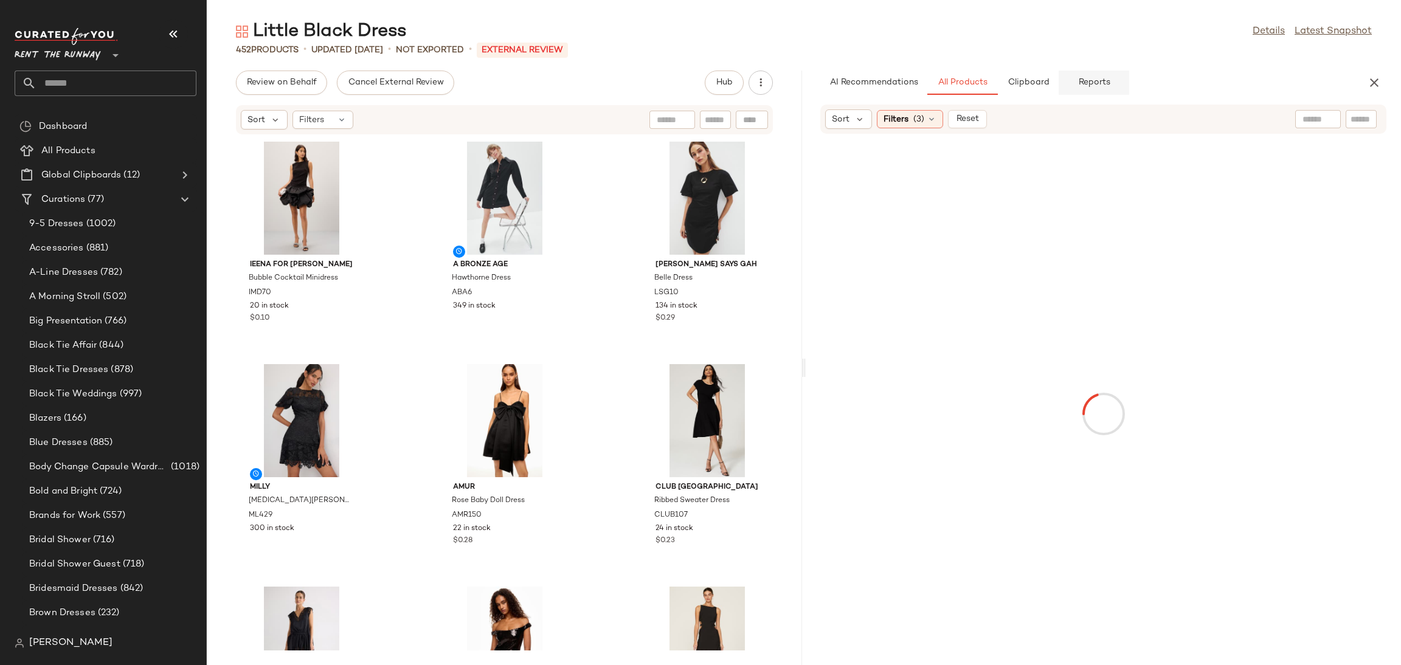
click at [1067, 78] on button "Reports" at bounding box center [1094, 83] width 71 height 24
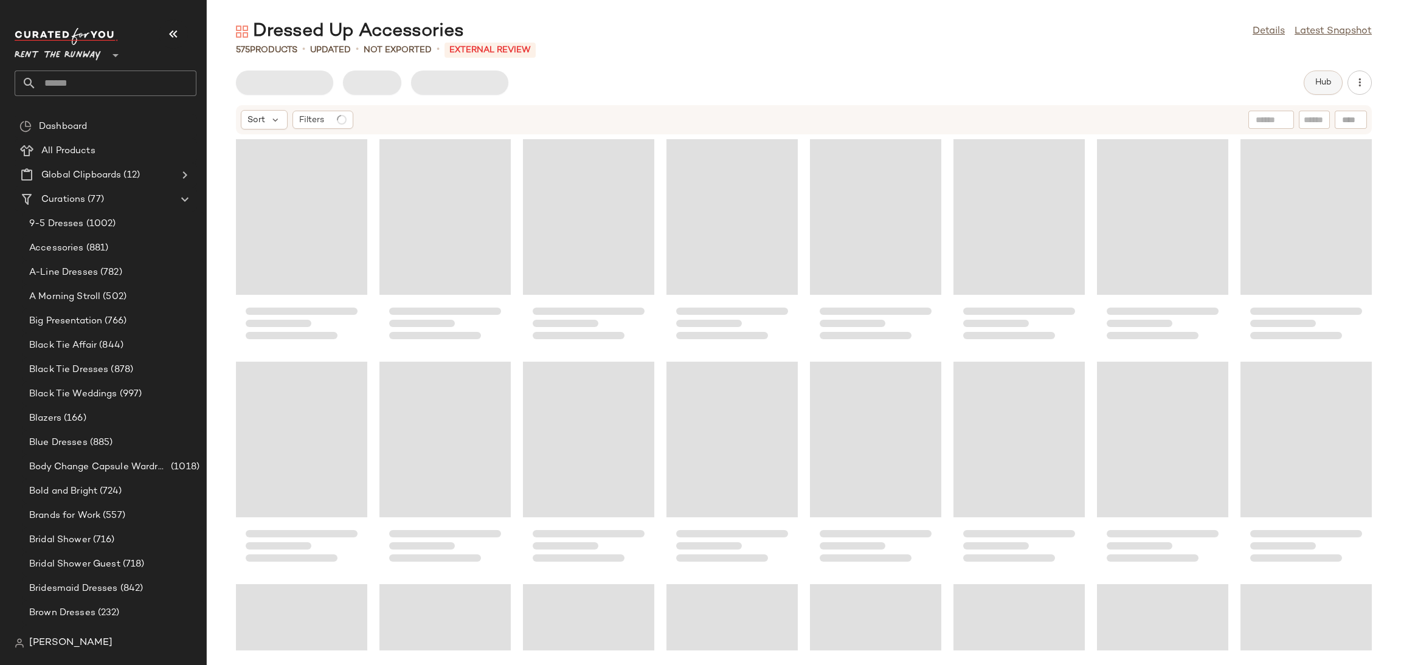
click at [1320, 88] on button "Hub" at bounding box center [1323, 83] width 39 height 24
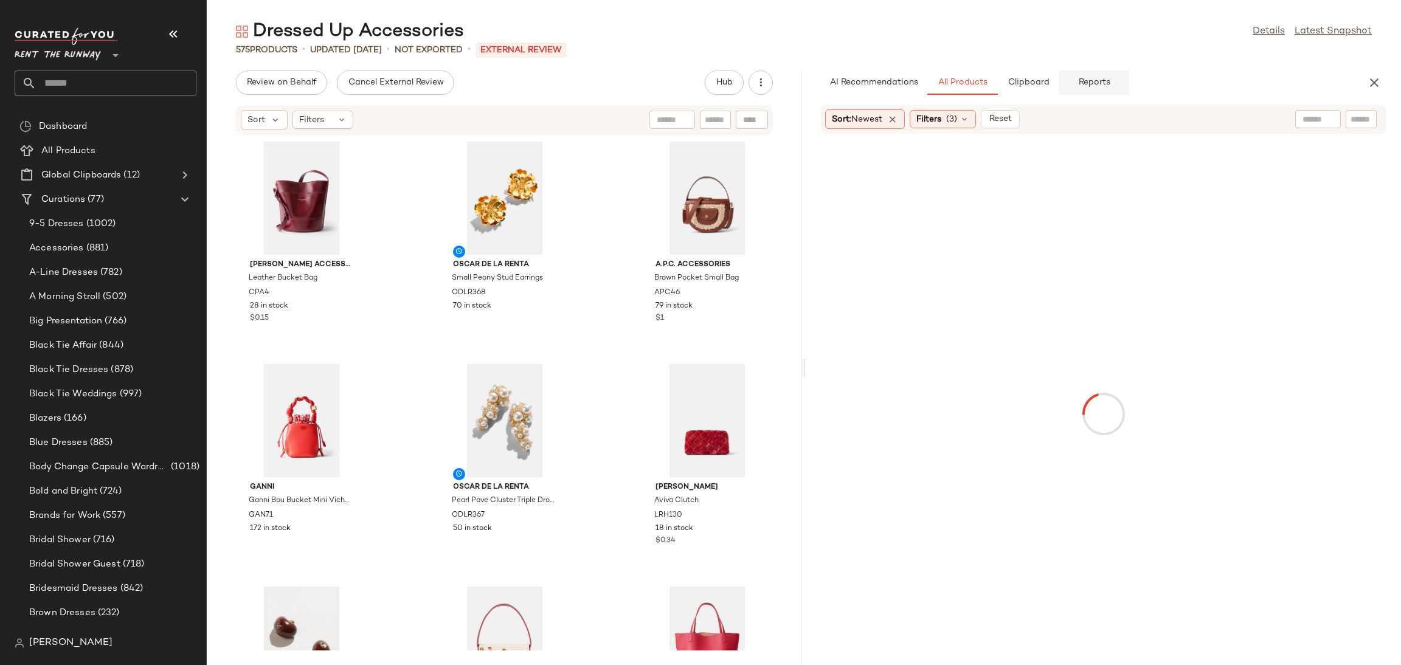
click at [1123, 76] on button "Reports" at bounding box center [1094, 83] width 71 height 24
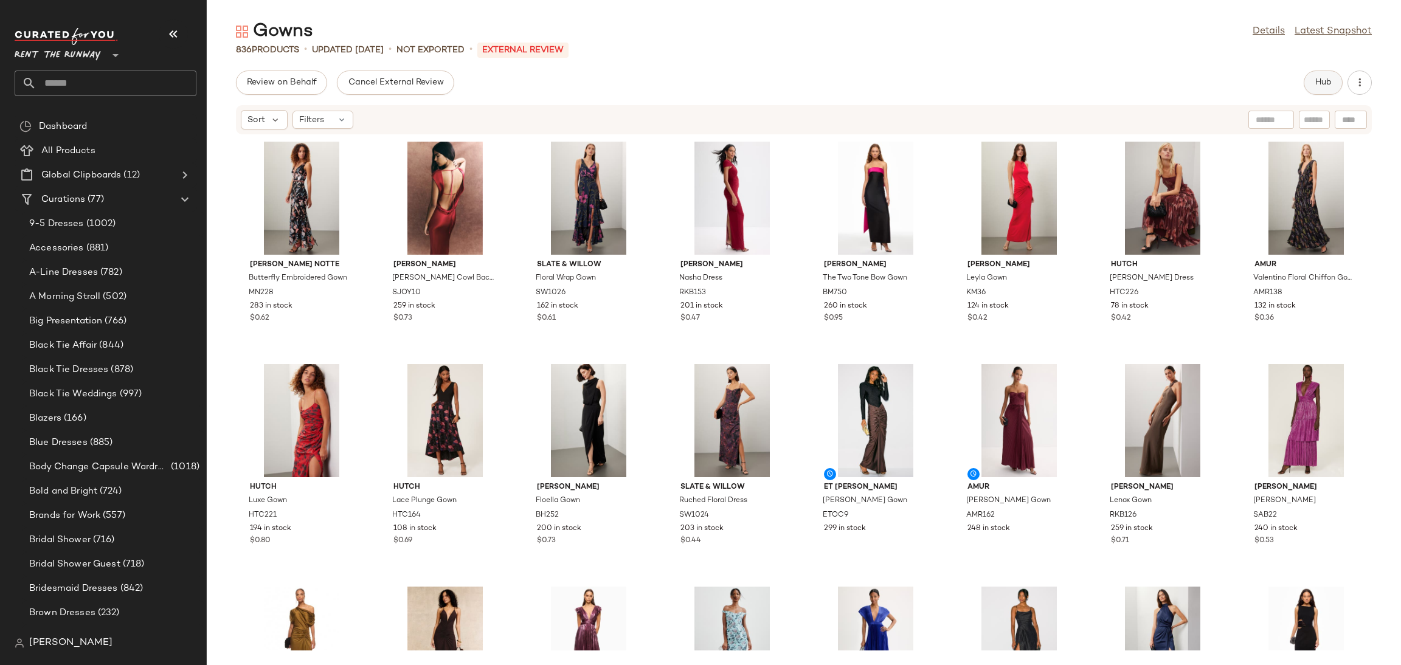
click at [1310, 84] on button "Hub" at bounding box center [1323, 83] width 39 height 24
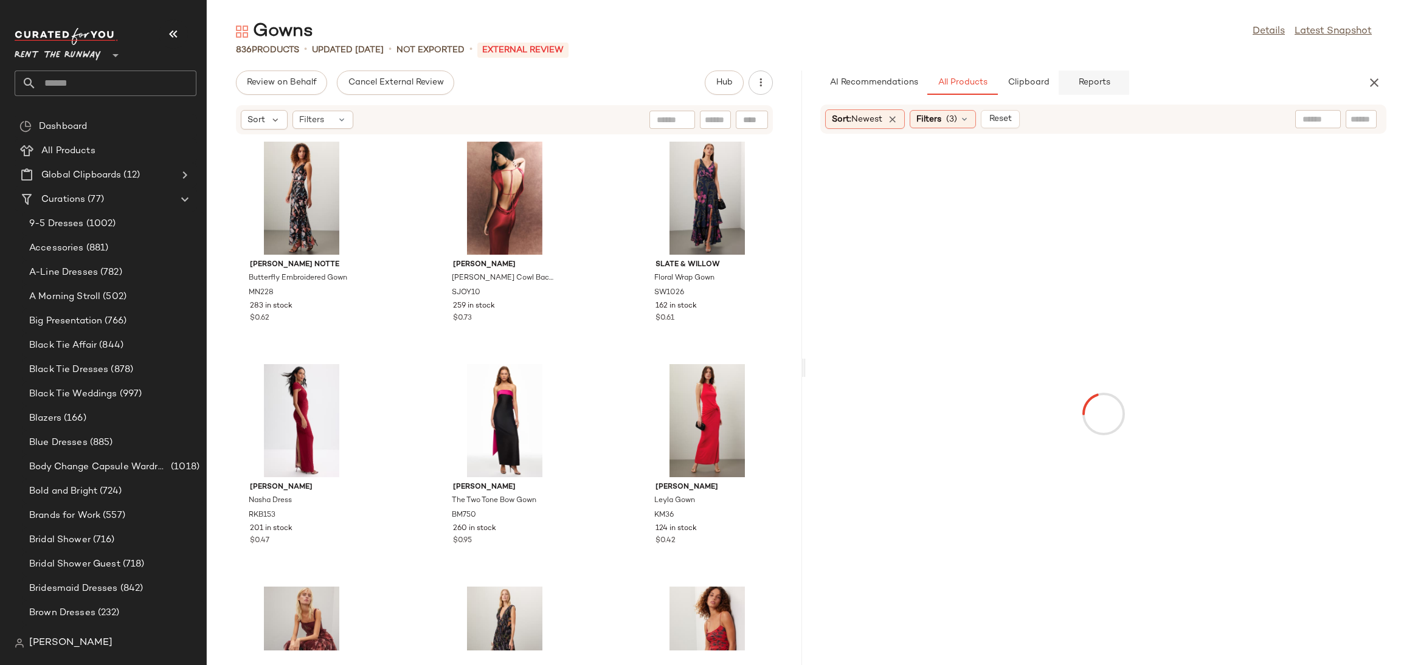
click at [1094, 81] on span "Reports" at bounding box center [1094, 83] width 32 height 10
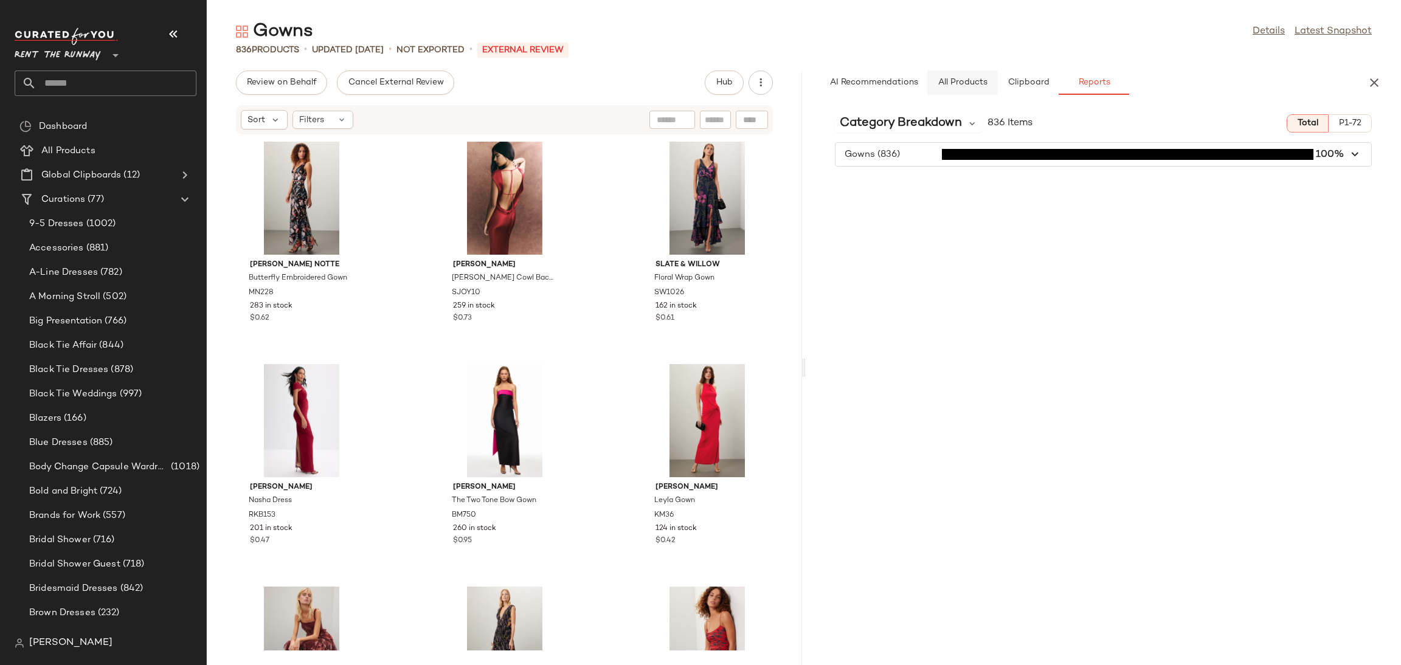
click at [961, 76] on button "All Products" at bounding box center [963, 83] width 71 height 24
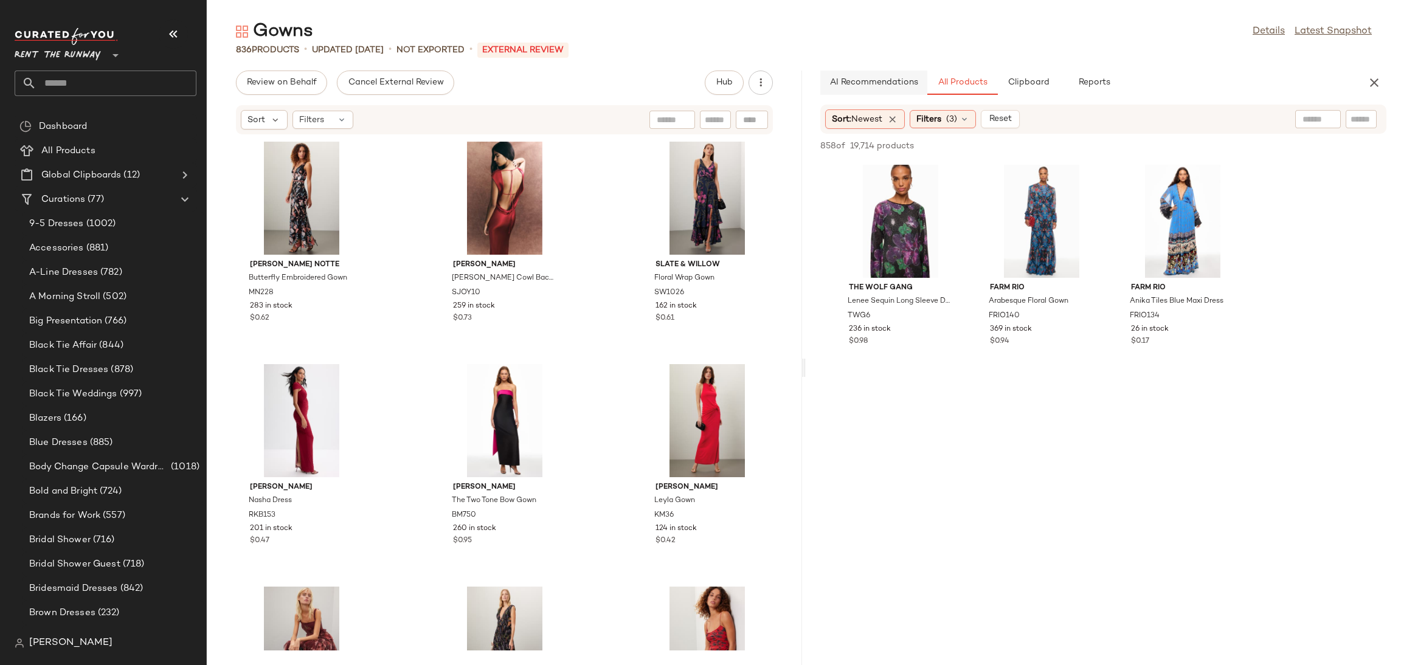
click at [887, 83] on span "AI Recommendations" at bounding box center [874, 83] width 89 height 10
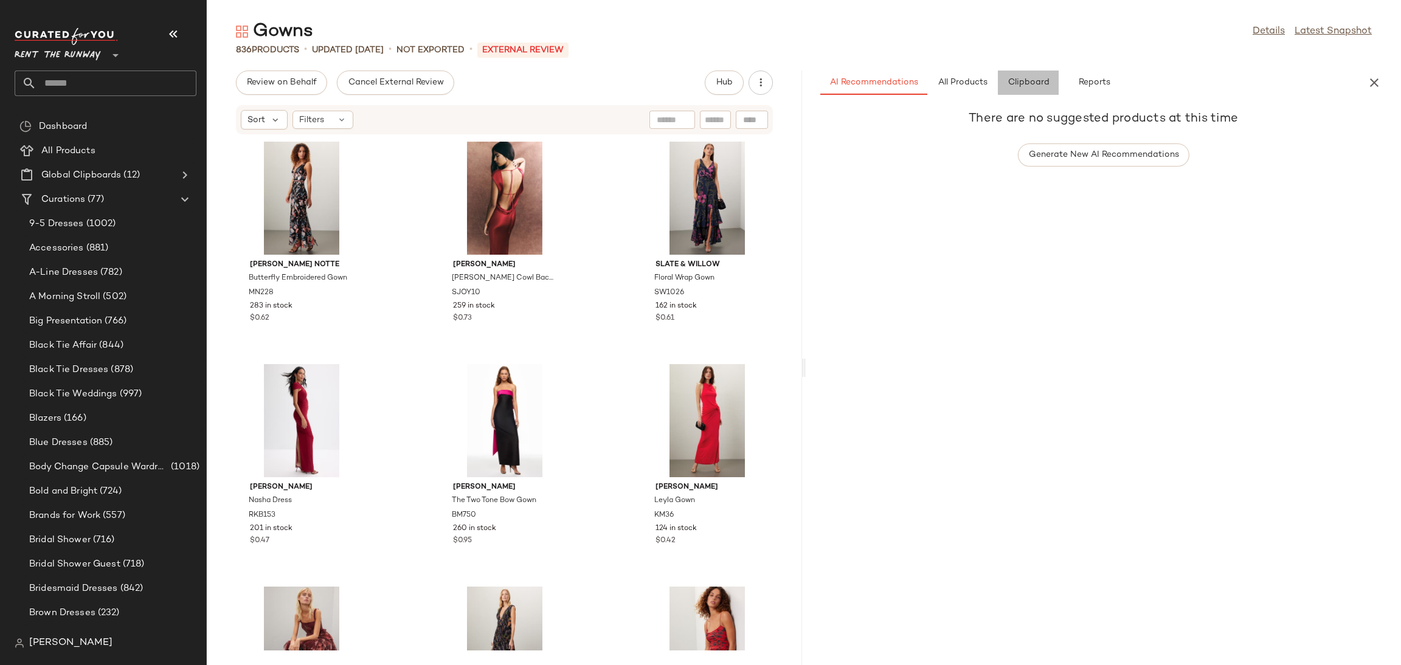
click at [1027, 83] on span "Clipboard" at bounding box center [1028, 83] width 42 height 10
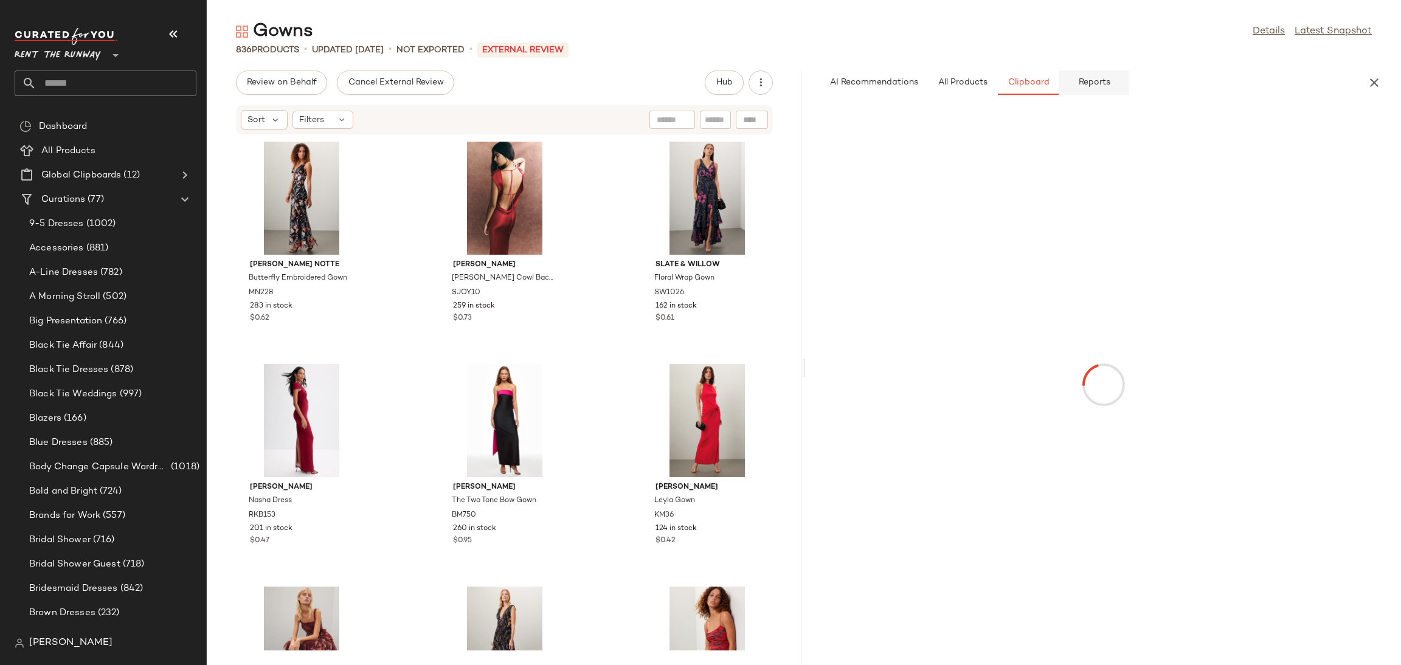
click at [1111, 80] on button "Reports" at bounding box center [1094, 83] width 71 height 24
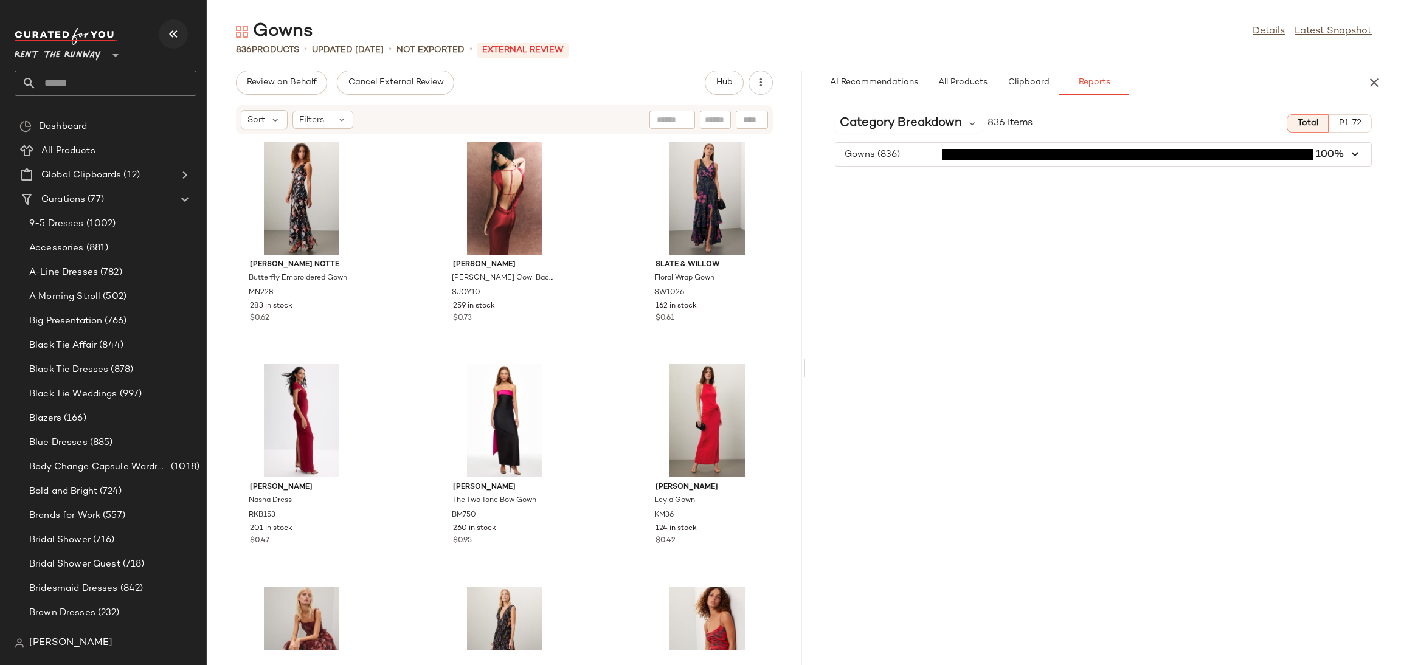
click at [181, 32] on button "button" at bounding box center [173, 33] width 29 height 29
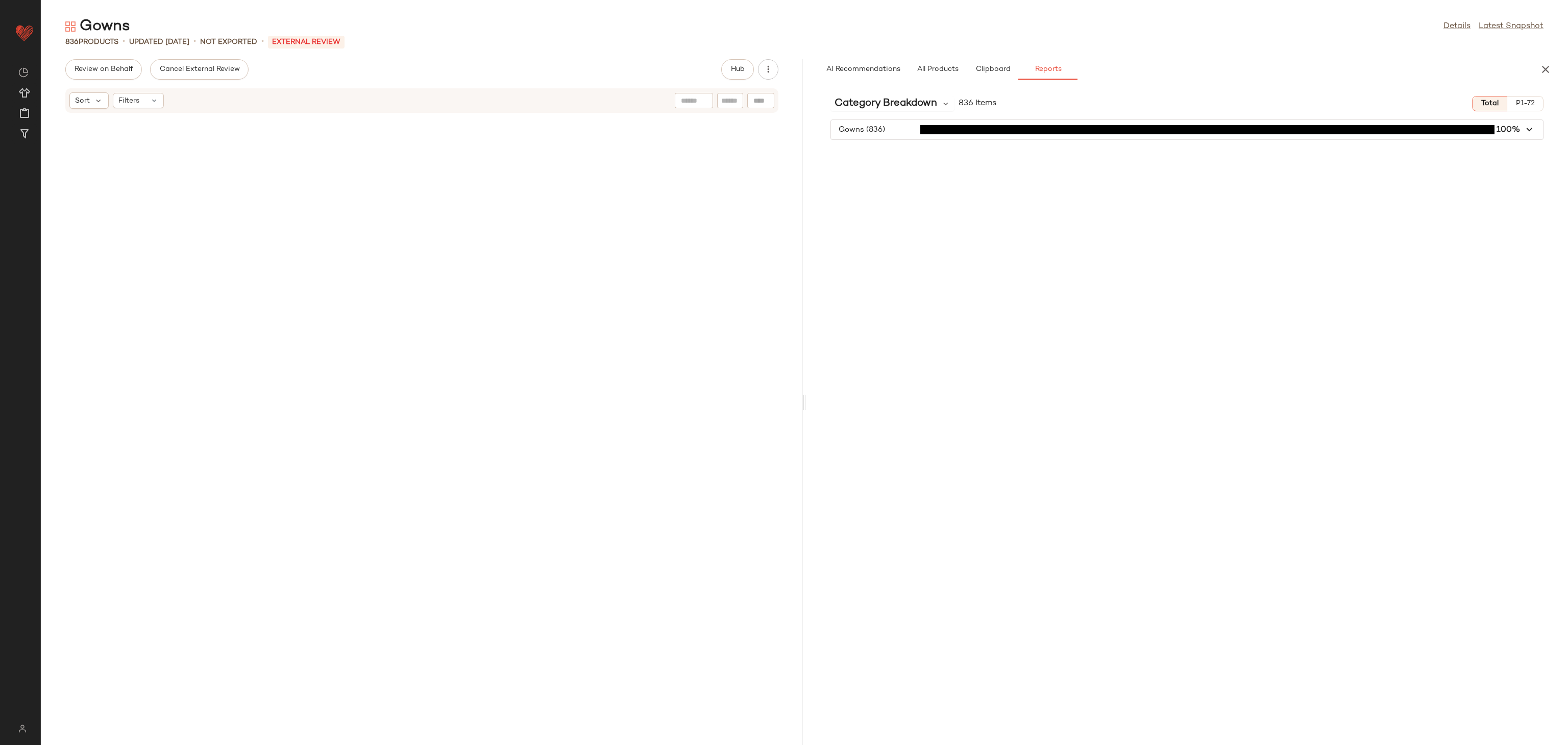
scroll to position [3178, 0]
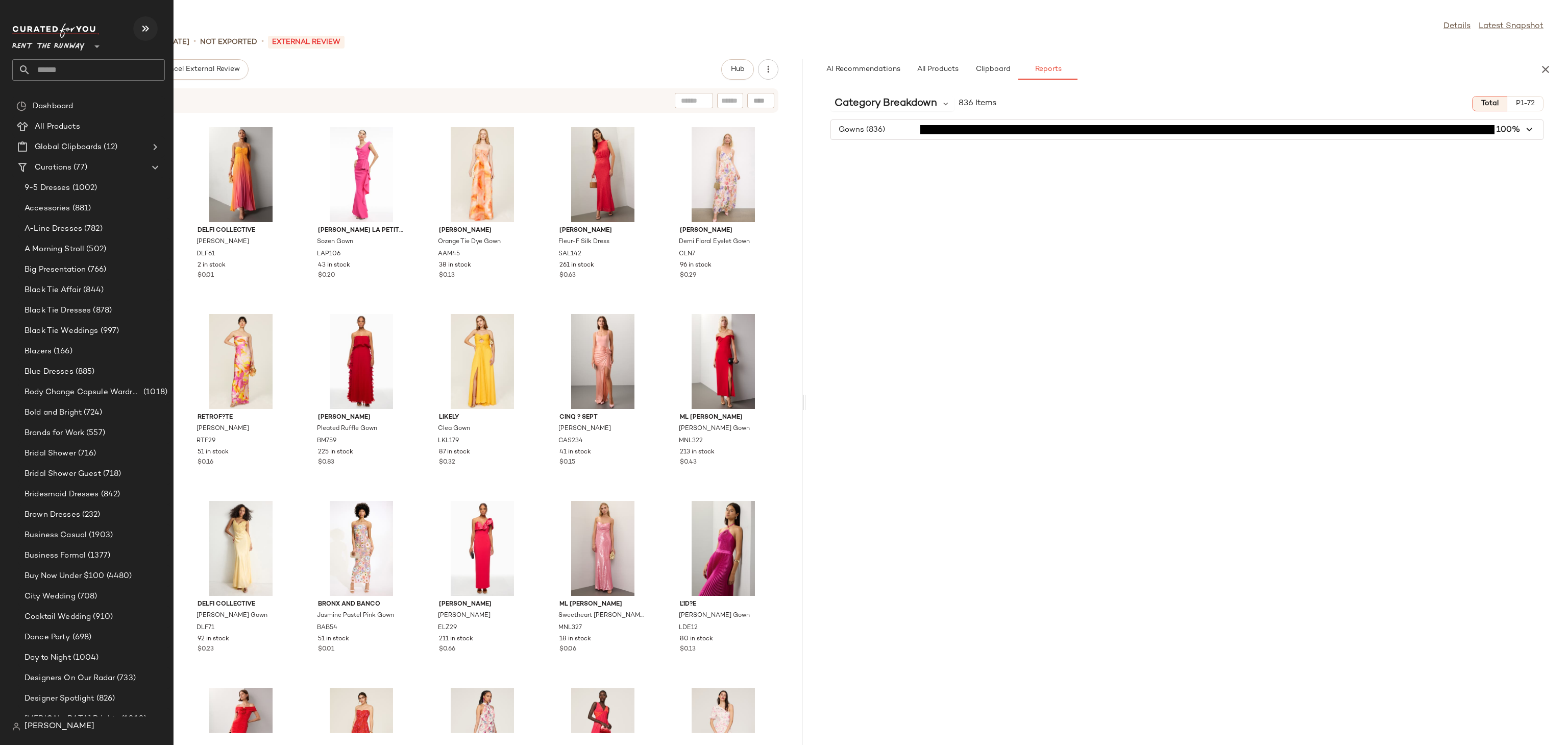
click at [144, 30] on icon "button" at bounding box center [145, 29] width 13 height 13
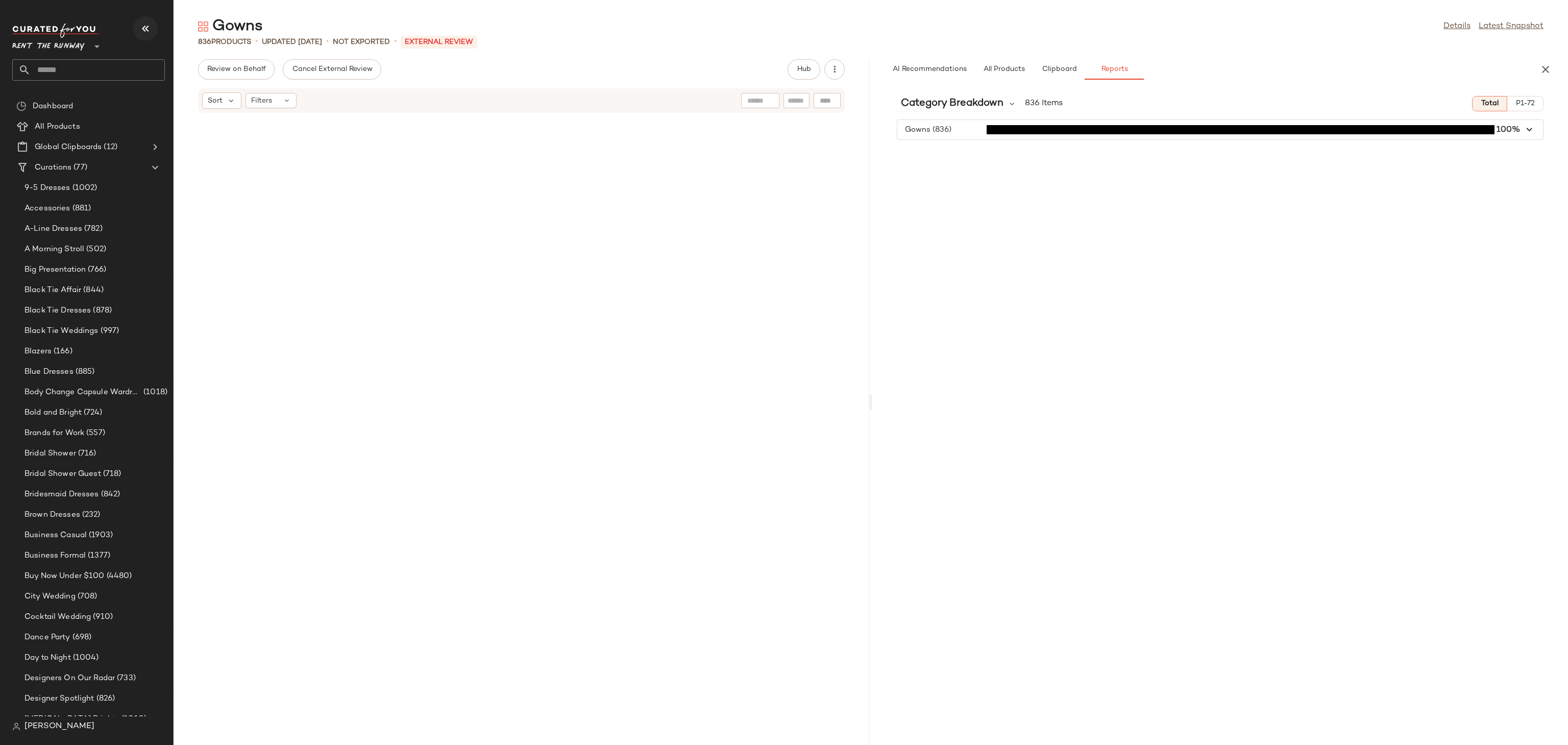
scroll to position [3552, 0]
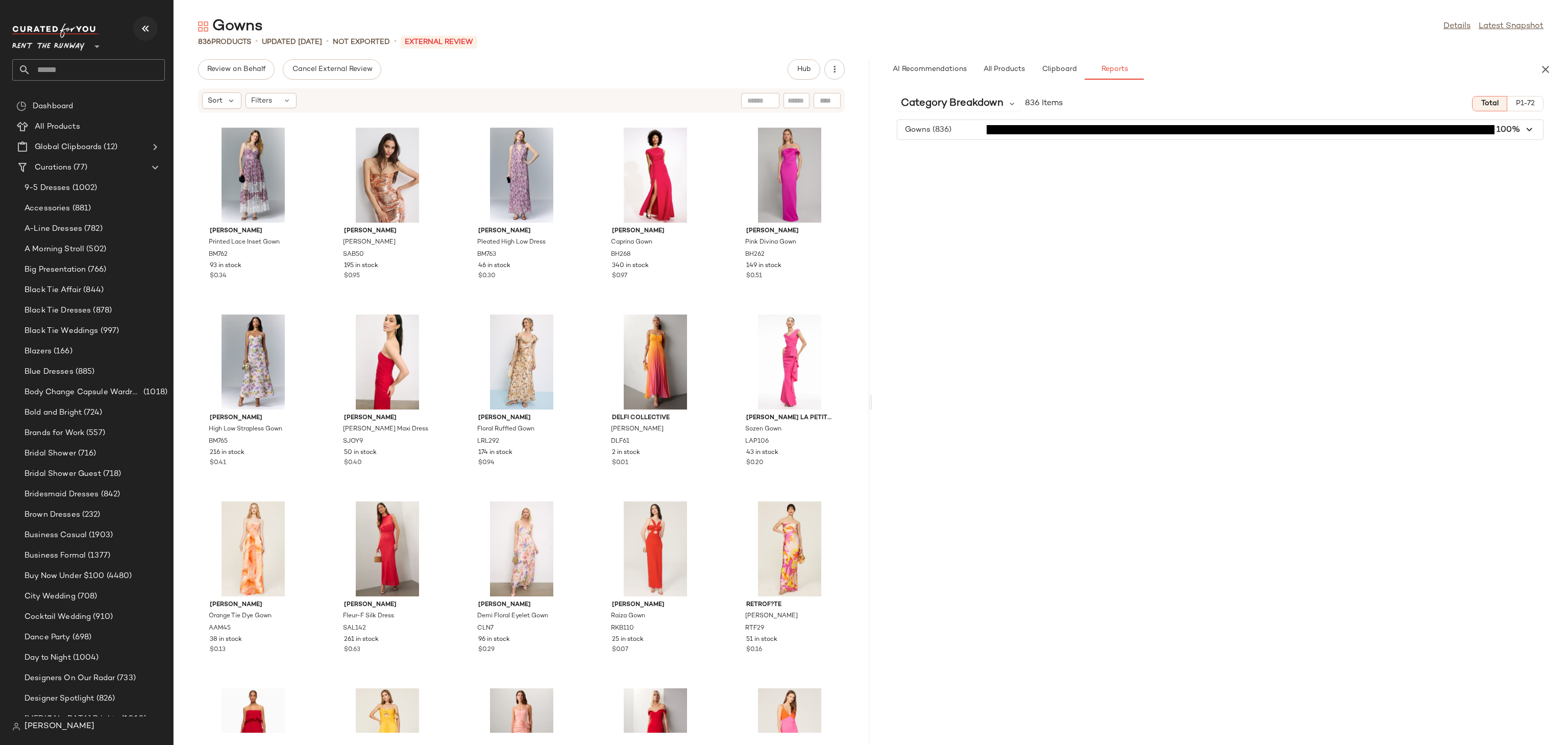
click at [145, 34] on button "button" at bounding box center [145, 28] width 24 height 24
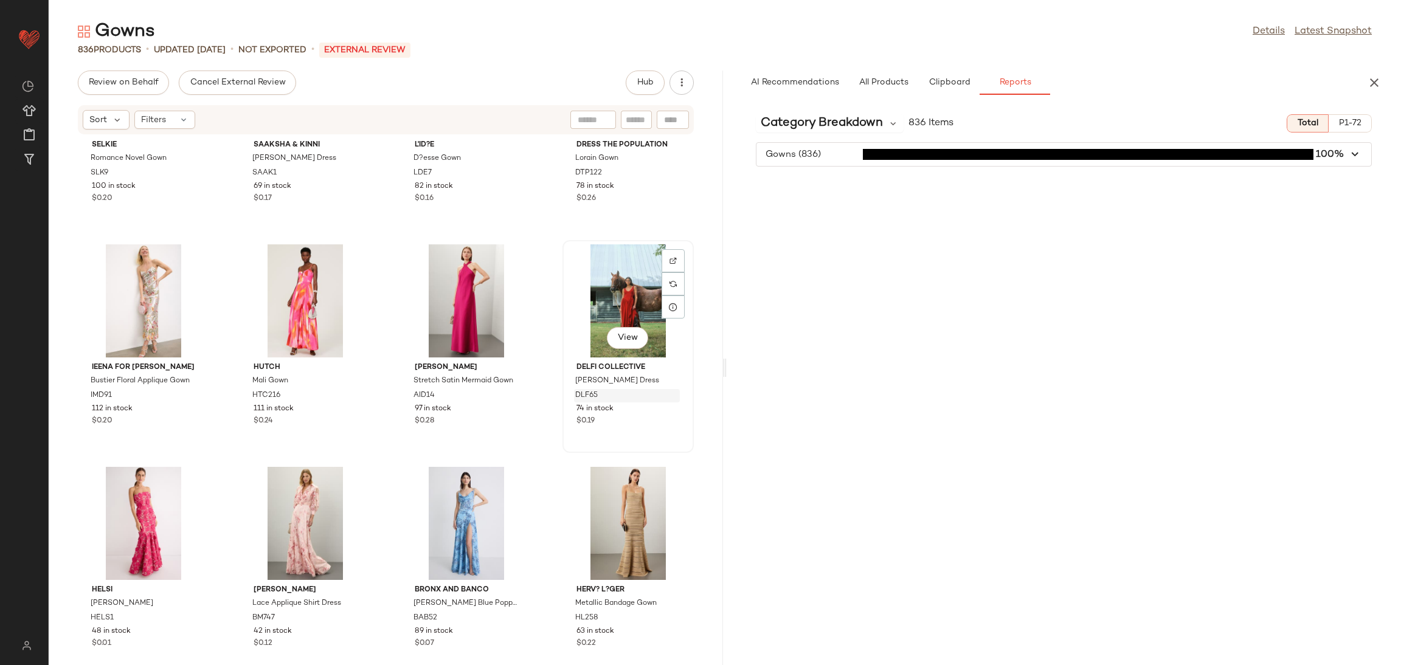
scroll to position [4358, 0]
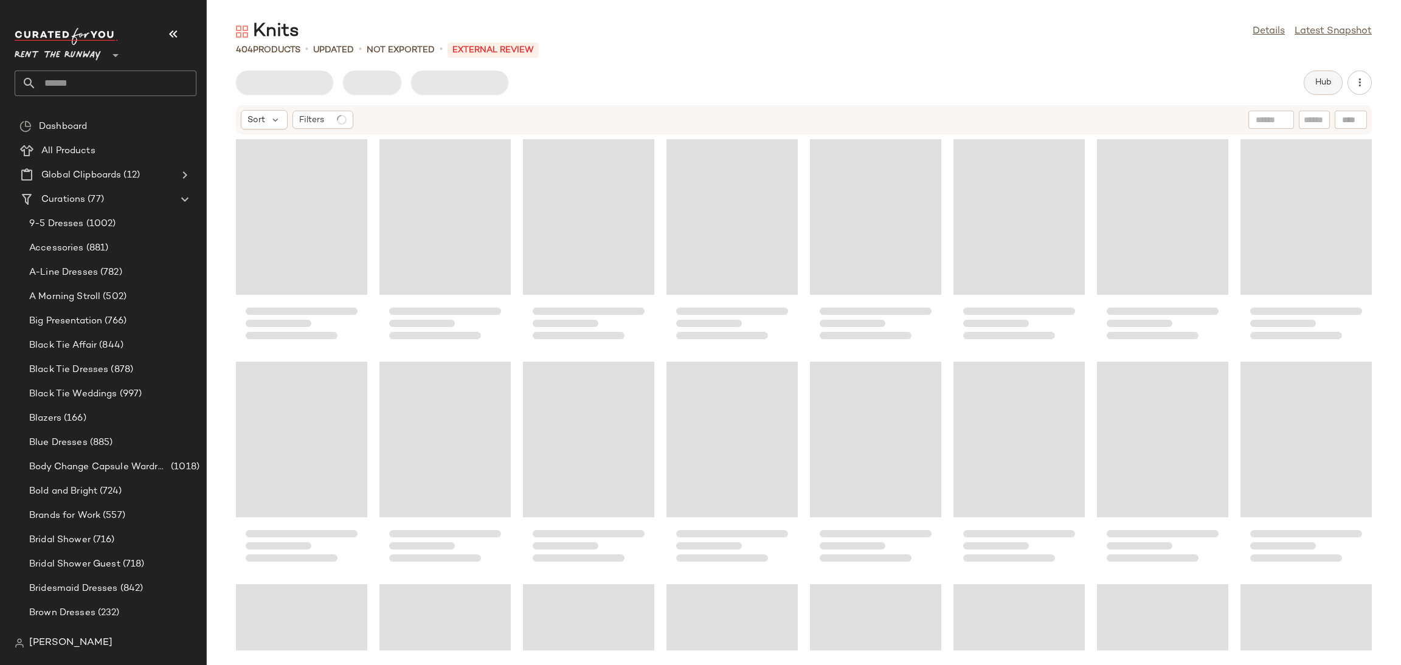
click at [1326, 89] on button "Hub" at bounding box center [1323, 83] width 39 height 24
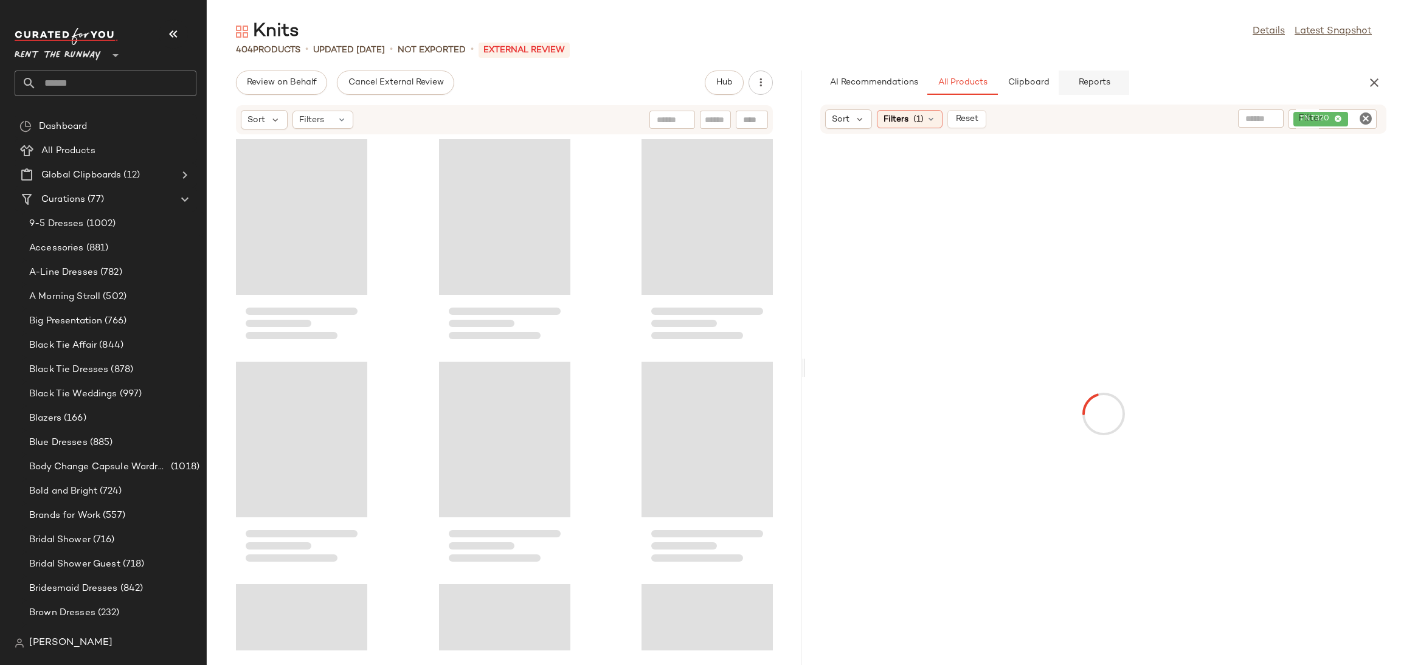
click at [1100, 72] on button "Reports" at bounding box center [1094, 83] width 71 height 24
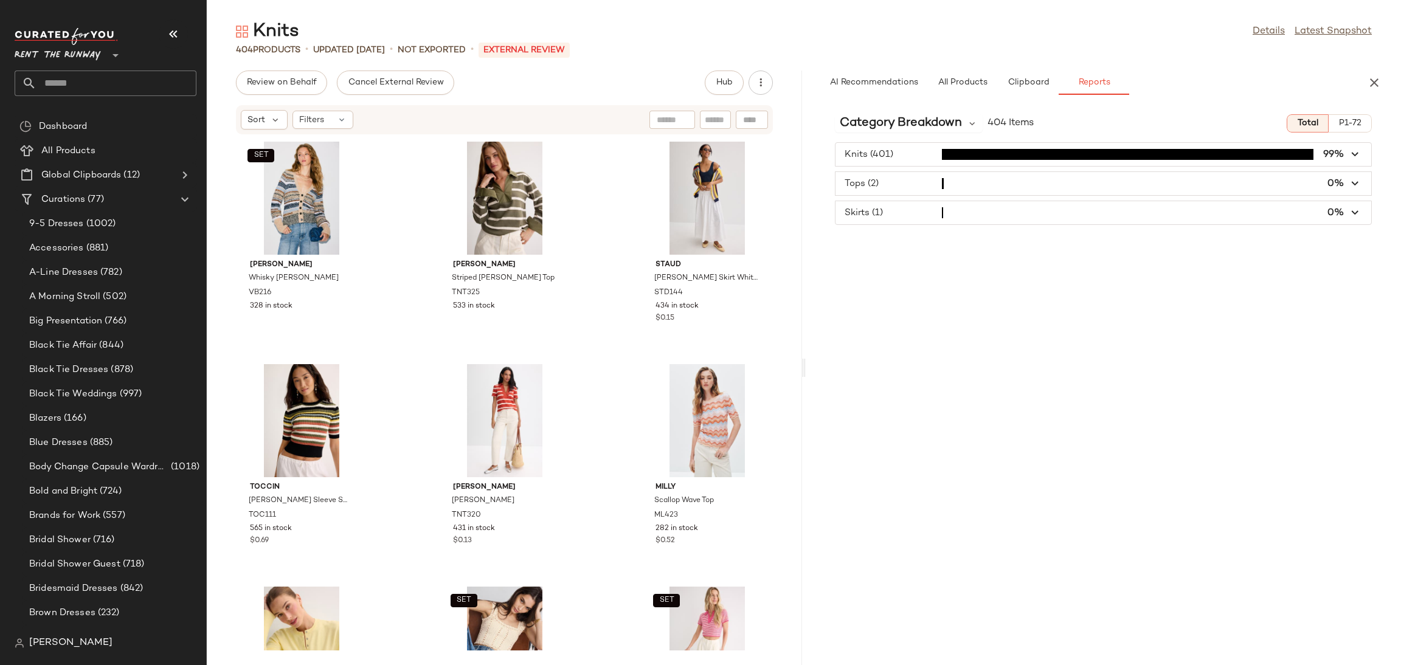
click at [991, 181] on span "button" at bounding box center [1104, 183] width 536 height 23
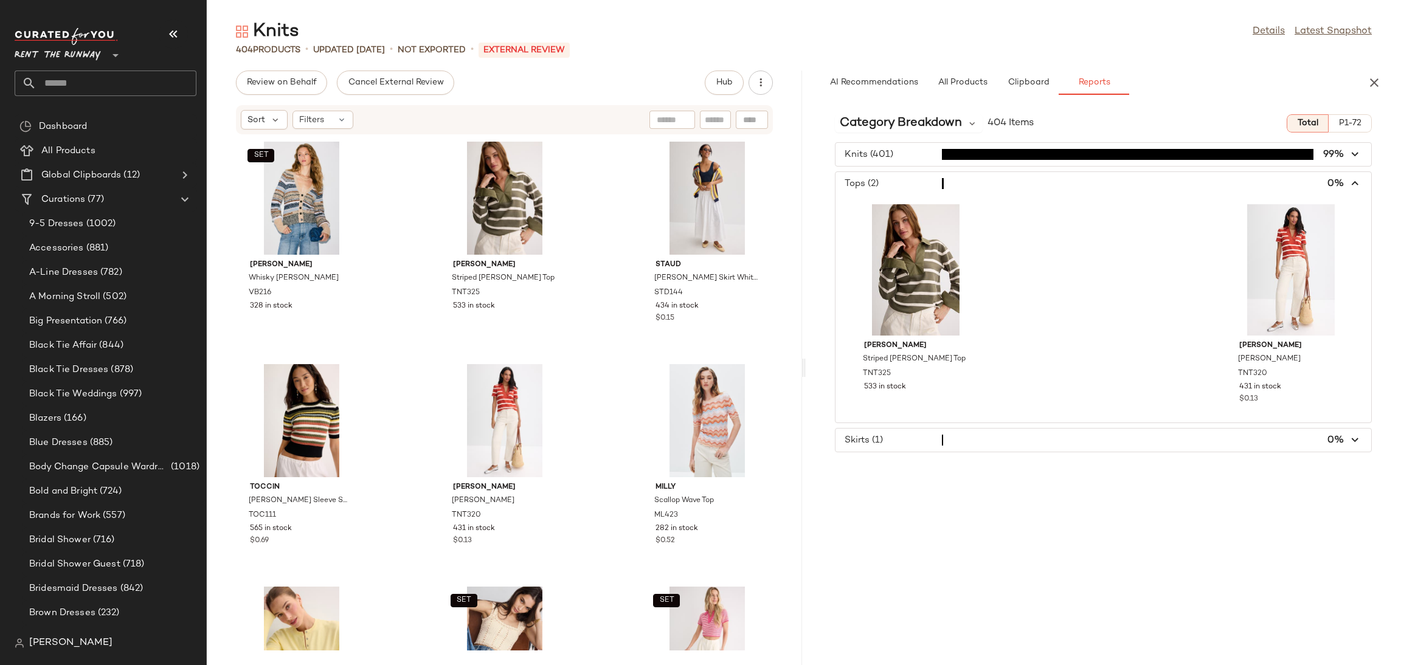
click at [991, 181] on span "button" at bounding box center [1104, 183] width 536 height 23
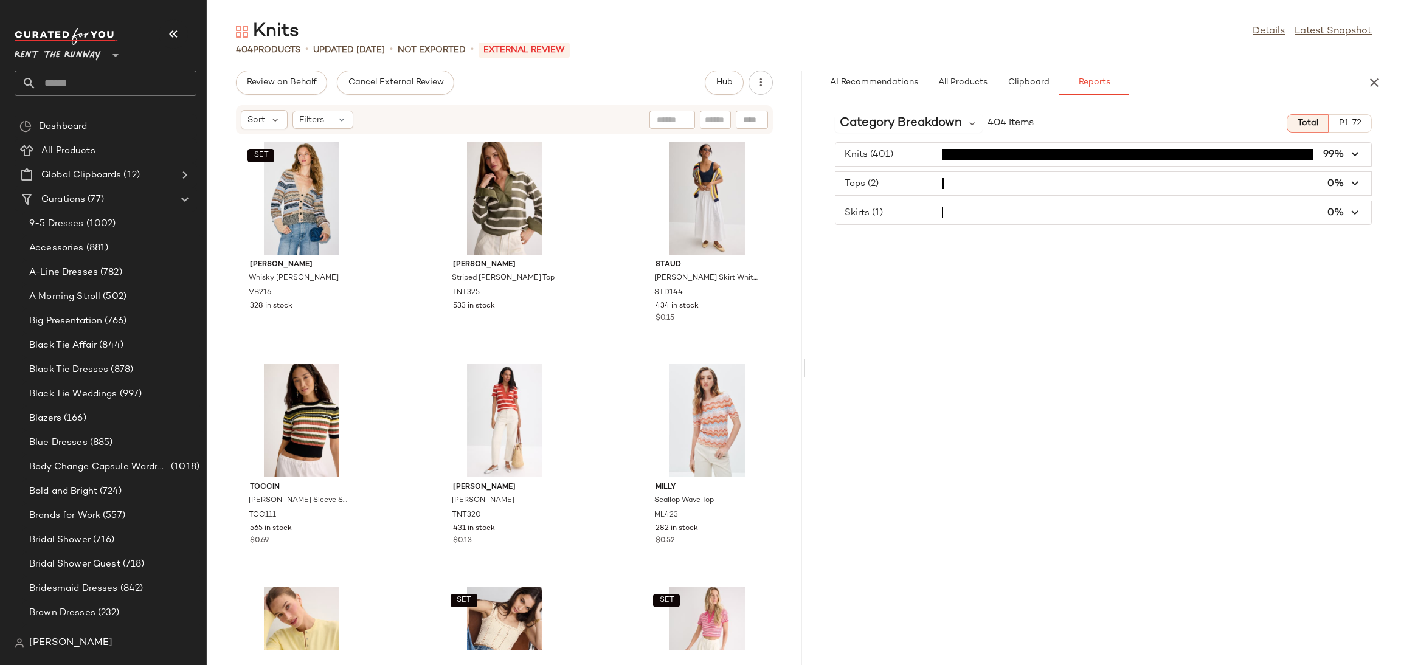
click at [991, 181] on span "button" at bounding box center [1104, 183] width 536 height 23
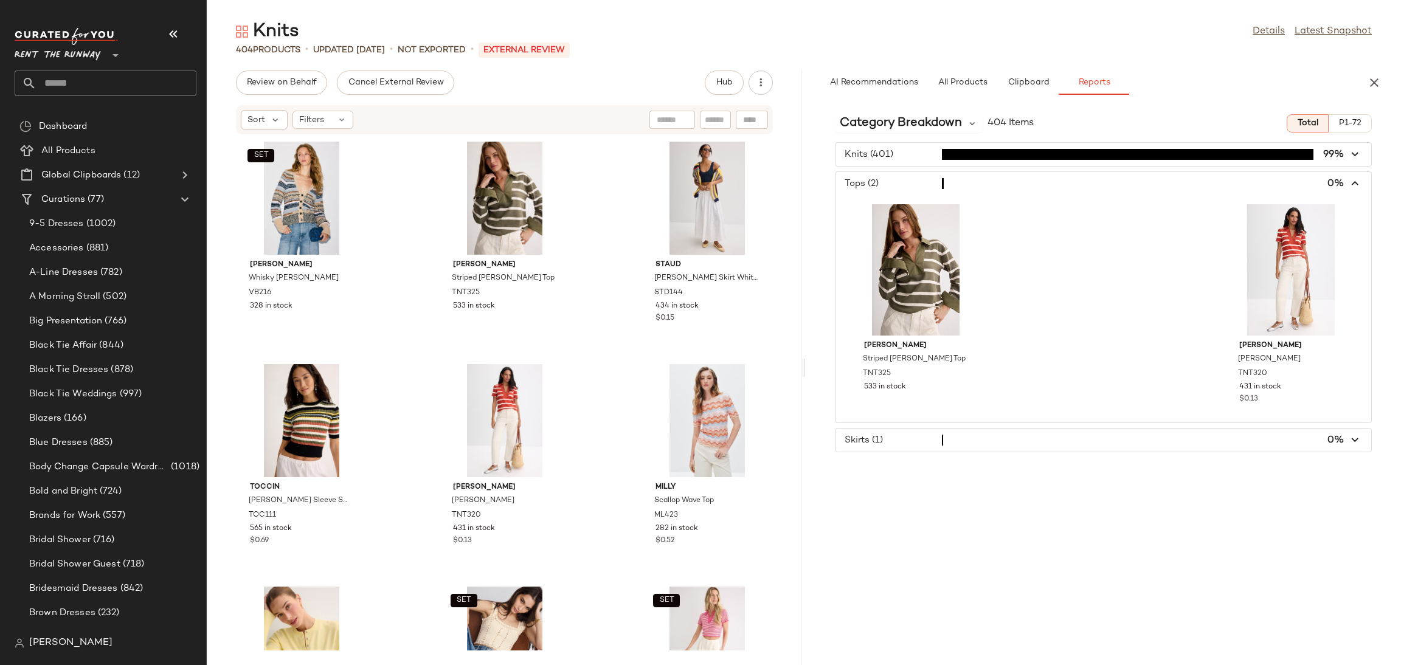
click at [991, 181] on span "button" at bounding box center [1104, 183] width 536 height 23
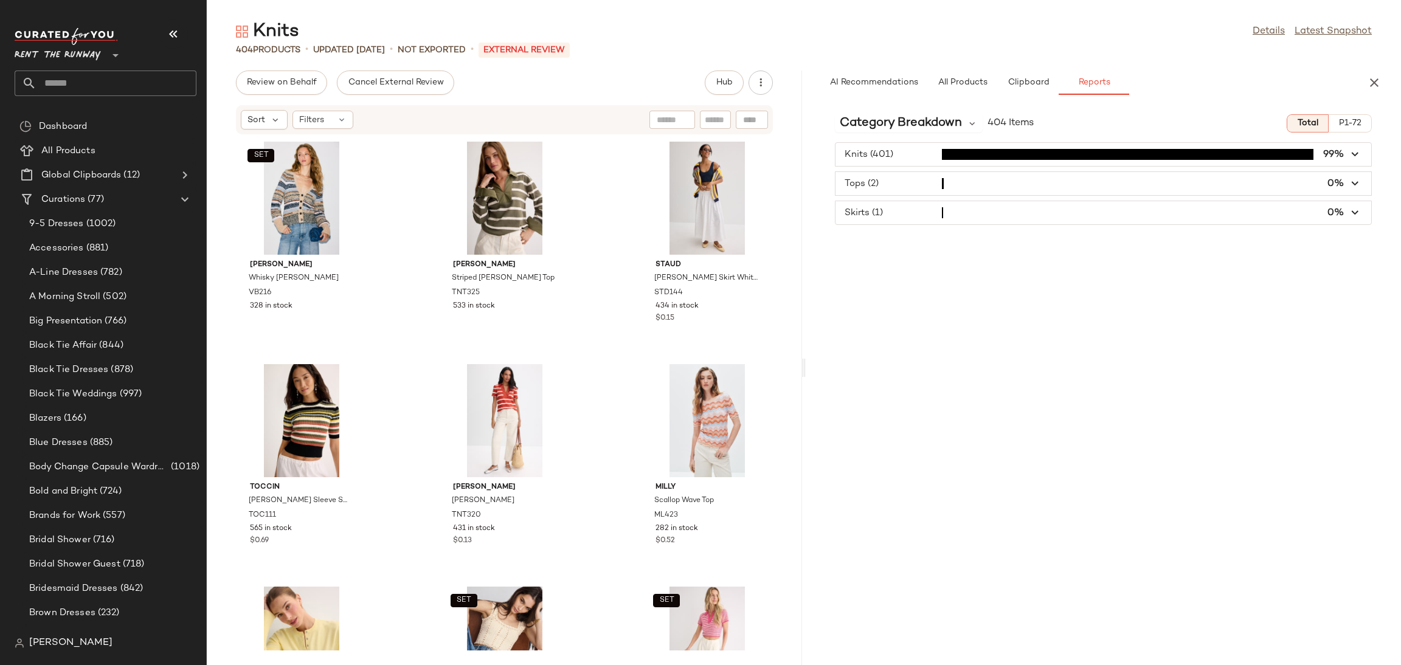
click at [983, 218] on span "button" at bounding box center [1104, 212] width 536 height 23
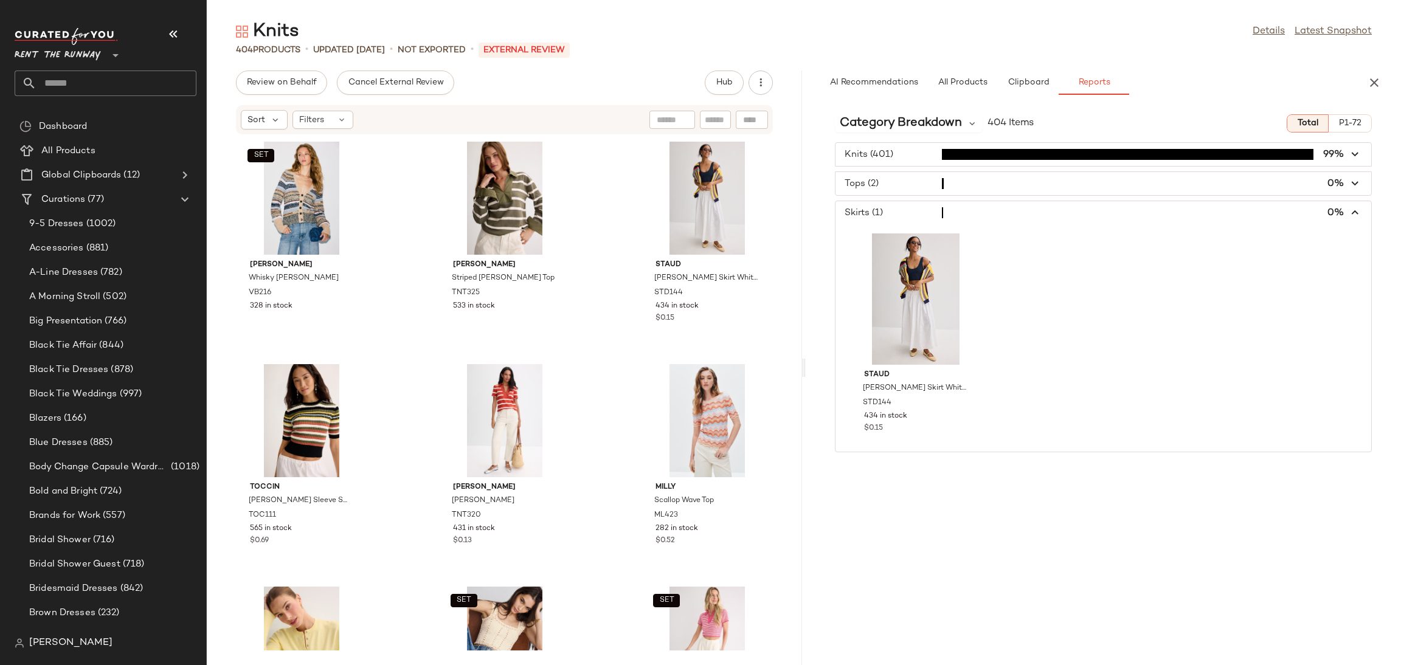
click at [983, 218] on span "button" at bounding box center [1104, 212] width 536 height 23
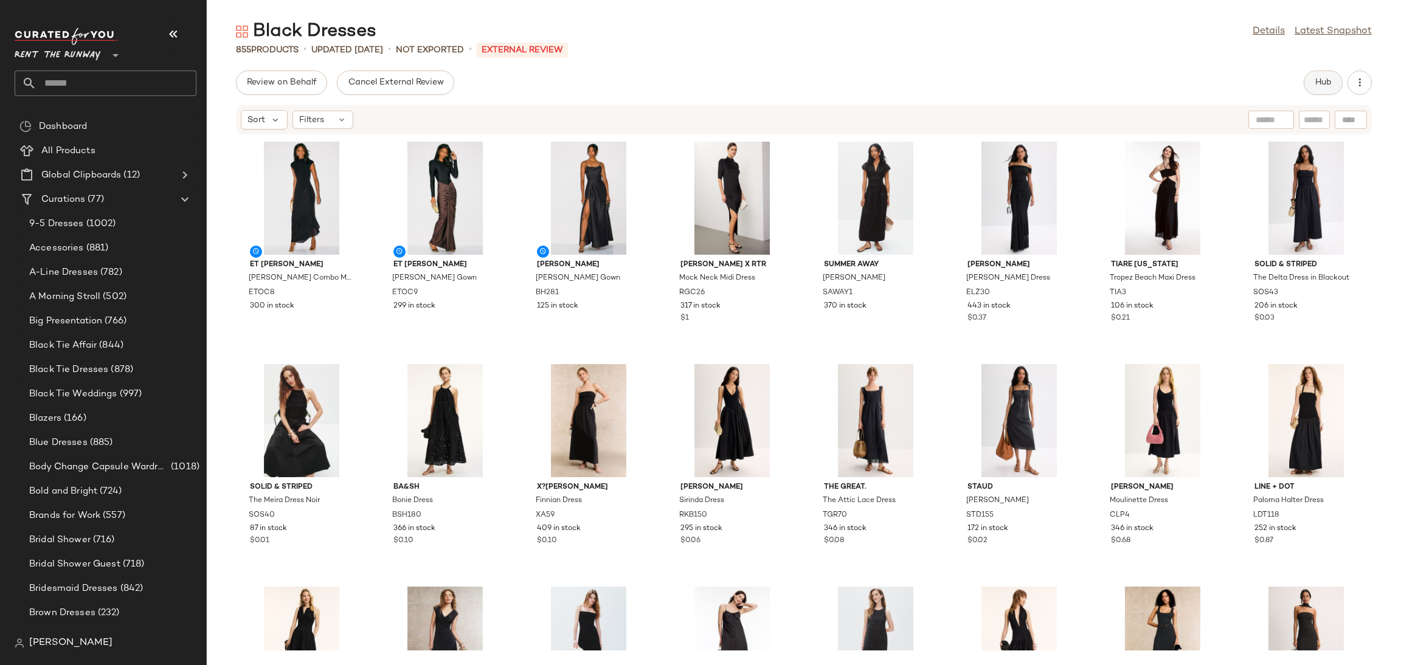
click at [1328, 86] on span "Hub" at bounding box center [1323, 83] width 17 height 10
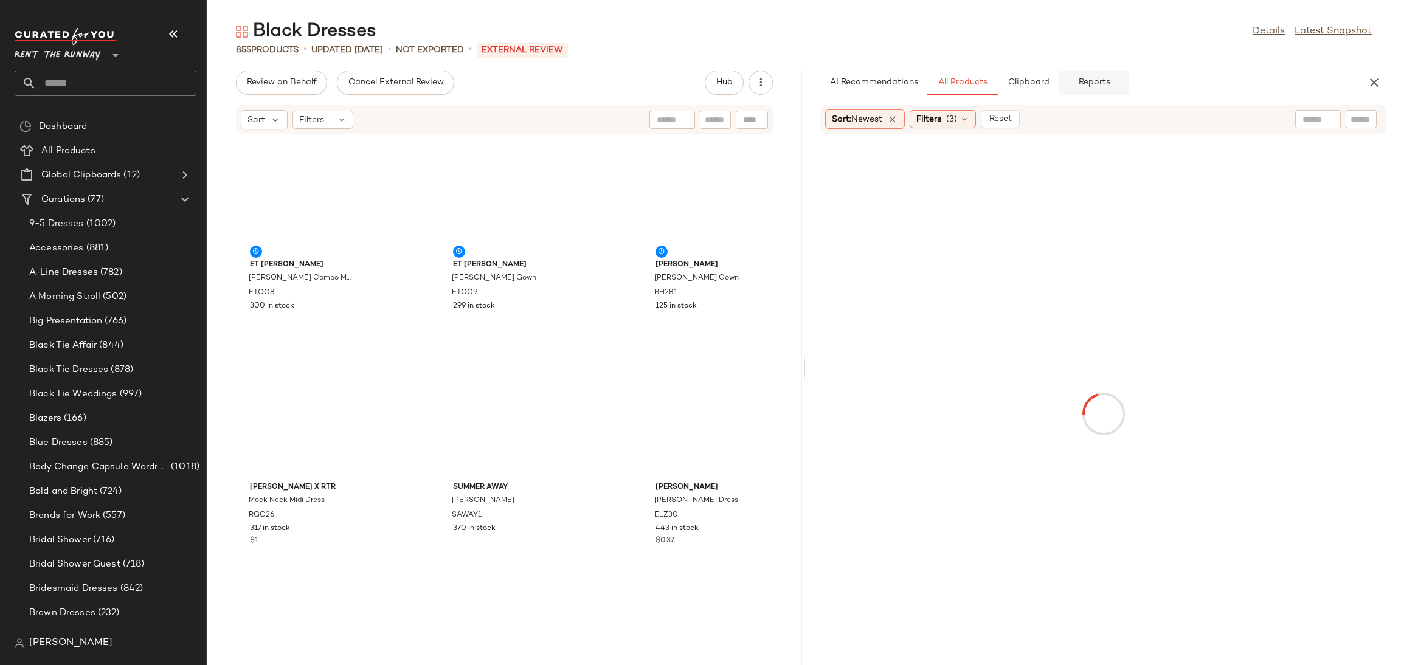
click at [1099, 81] on span "Reports" at bounding box center [1094, 83] width 32 height 10
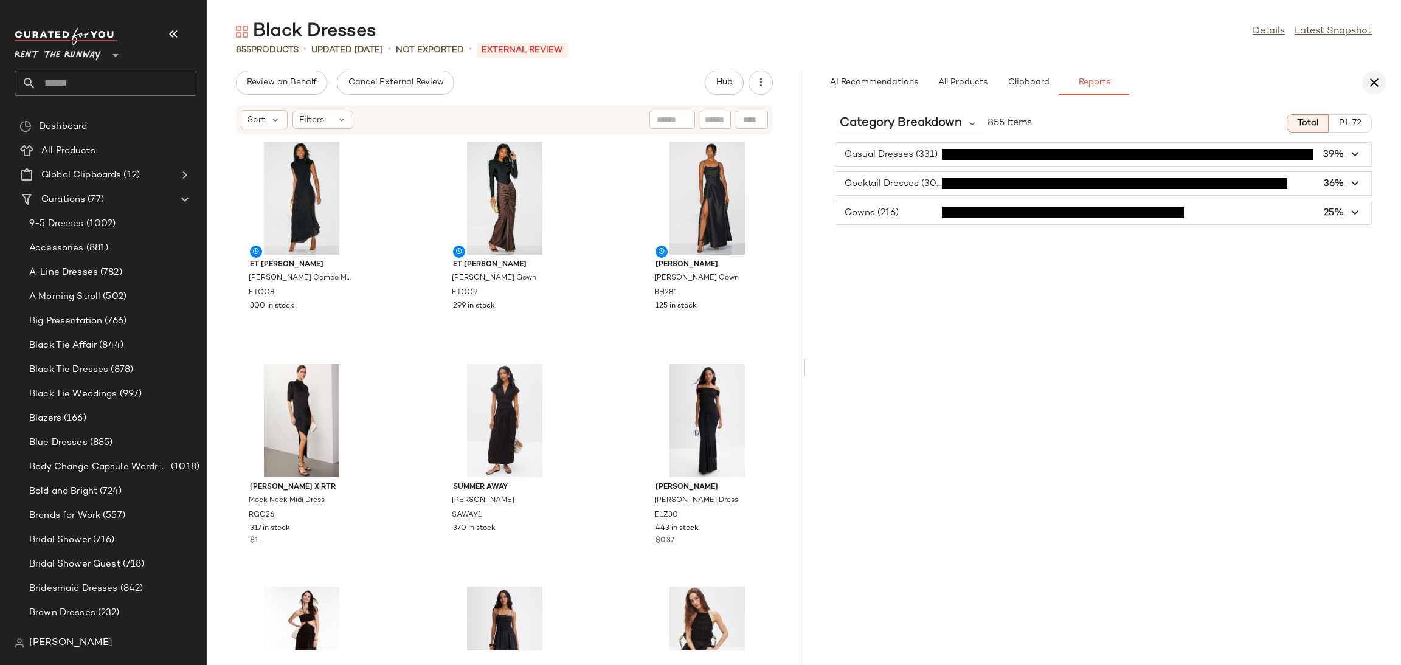
click at [1375, 79] on icon "button" at bounding box center [1374, 82] width 15 height 15
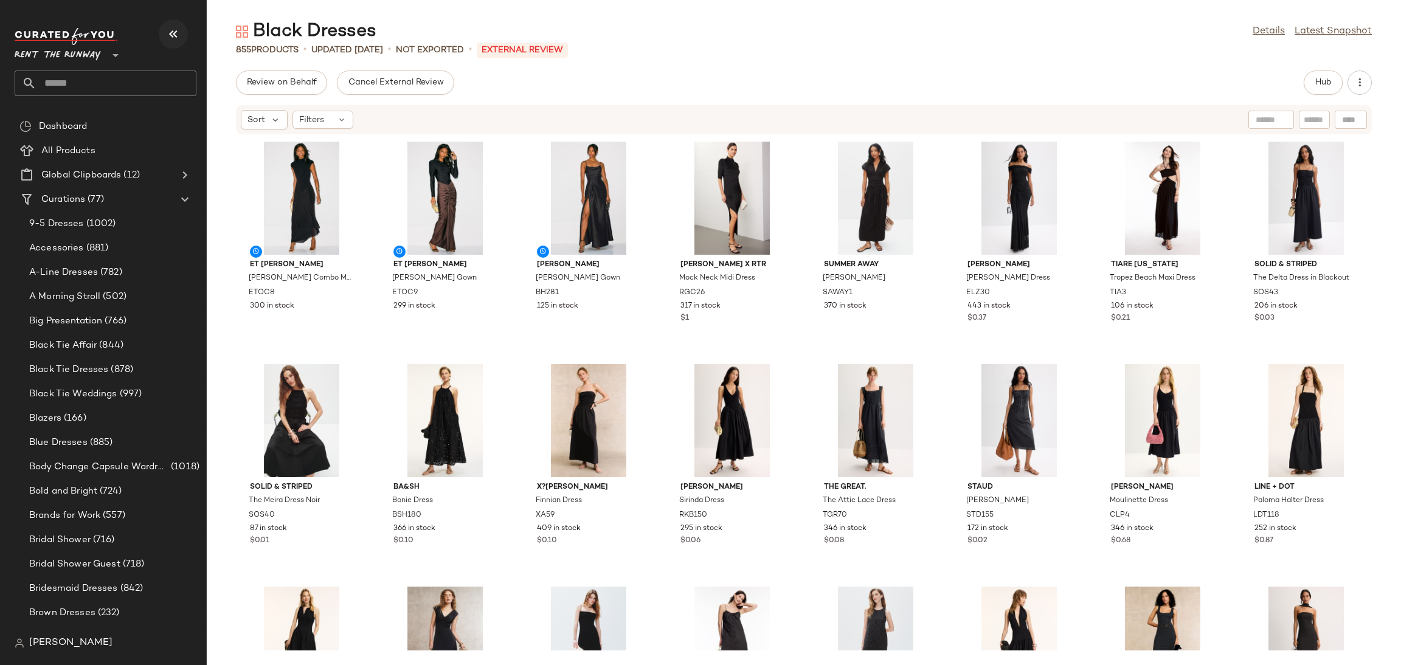
click at [173, 27] on icon "button" at bounding box center [173, 34] width 15 height 15
